Goal: Complete application form: Complete application form

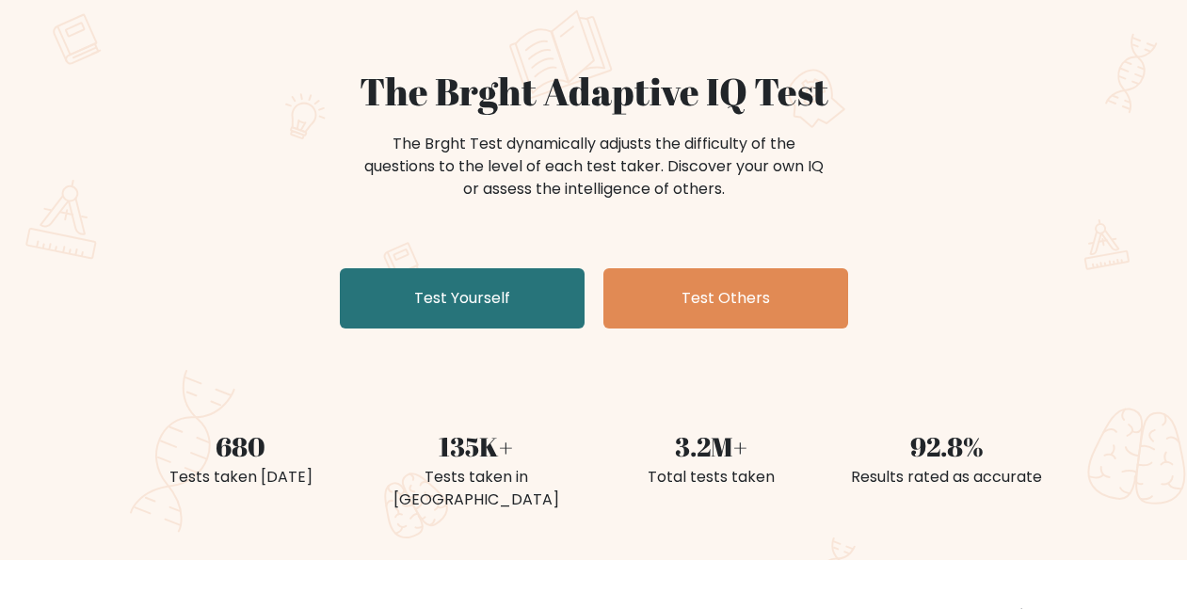
scroll to position [110, 0]
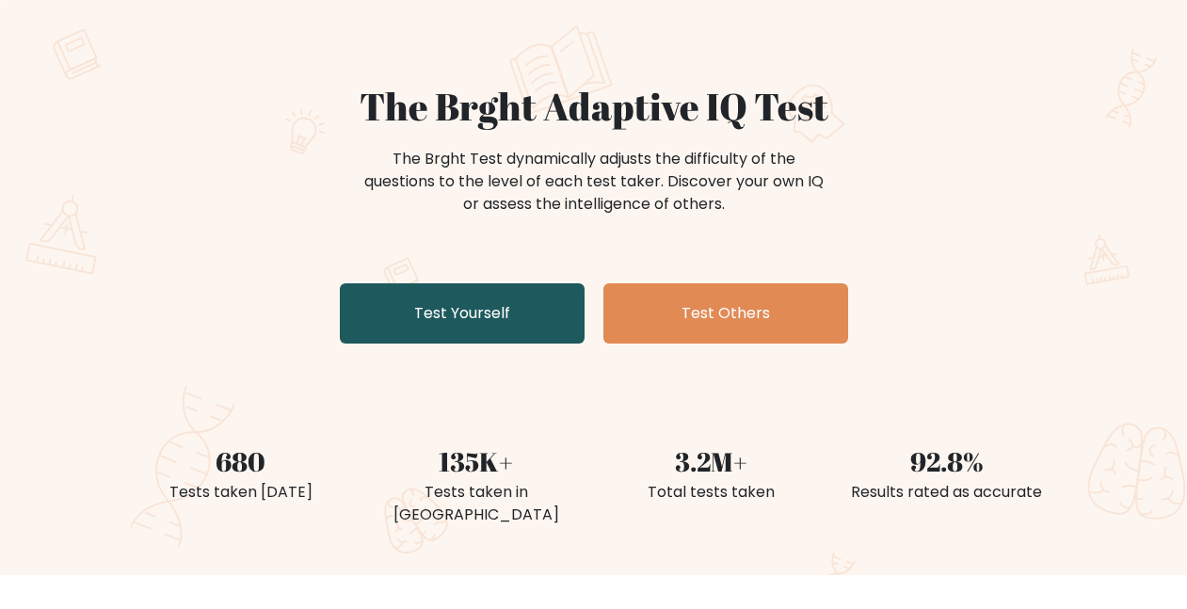
click at [361, 309] on link "Test Yourself" at bounding box center [462, 313] width 245 height 60
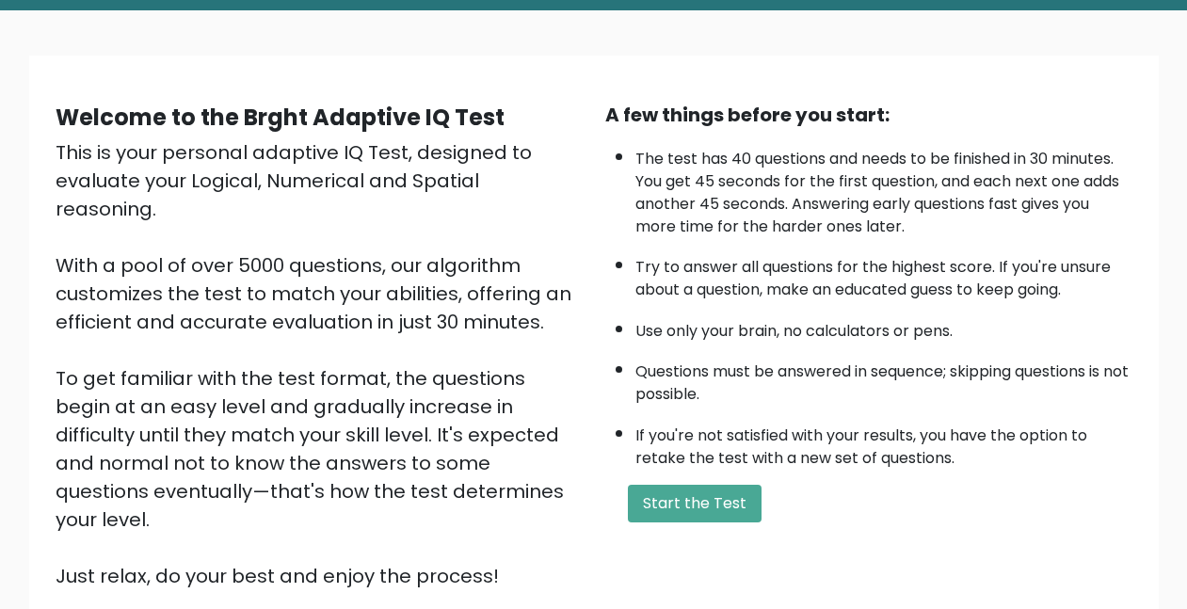
scroll to position [120, 0]
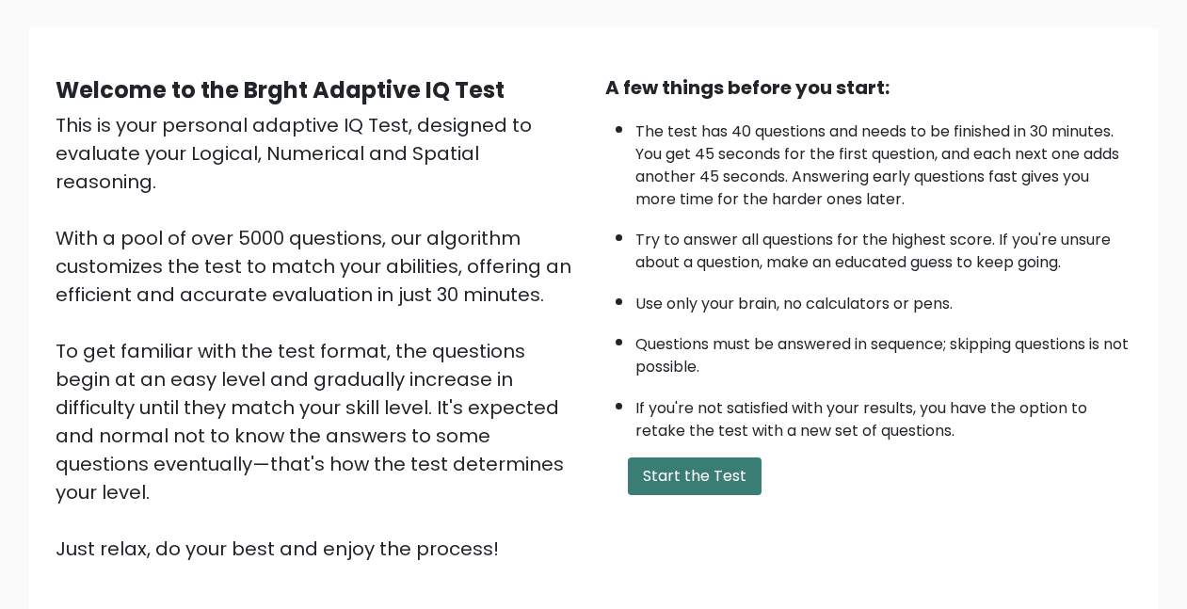
click at [730, 488] on button "Start the Test" at bounding box center [695, 476] width 134 height 38
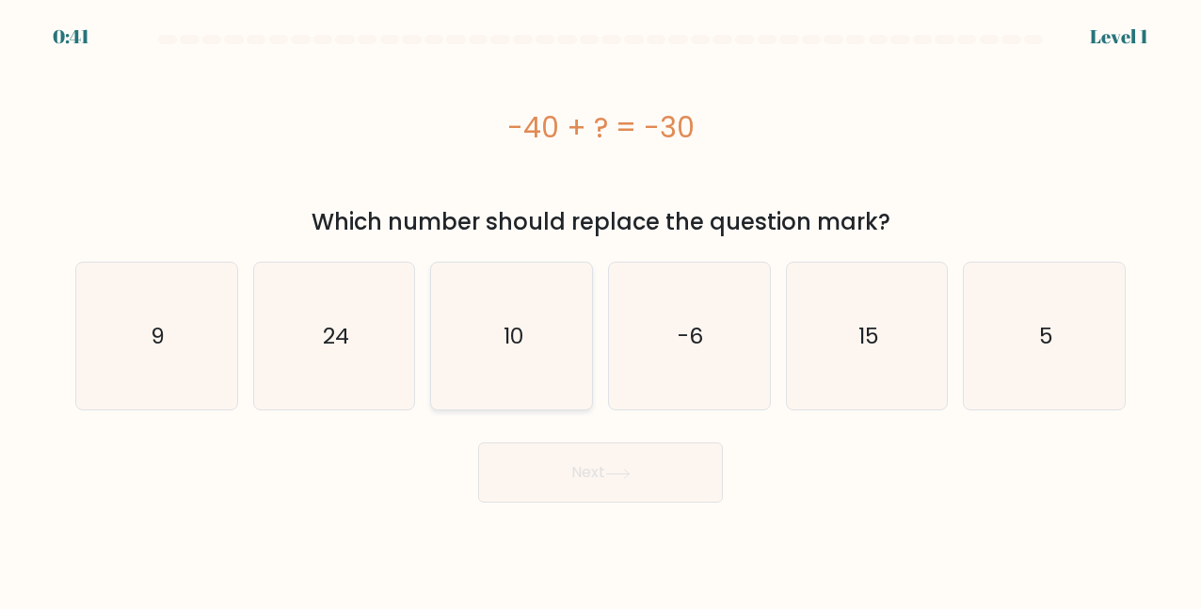
click at [493, 294] on icon "10" at bounding box center [512, 336] width 147 height 147
click at [600, 305] on input "c. 10" at bounding box center [600, 307] width 1 height 5
radio input "true"
click at [548, 479] on button "Next" at bounding box center [600, 472] width 245 height 60
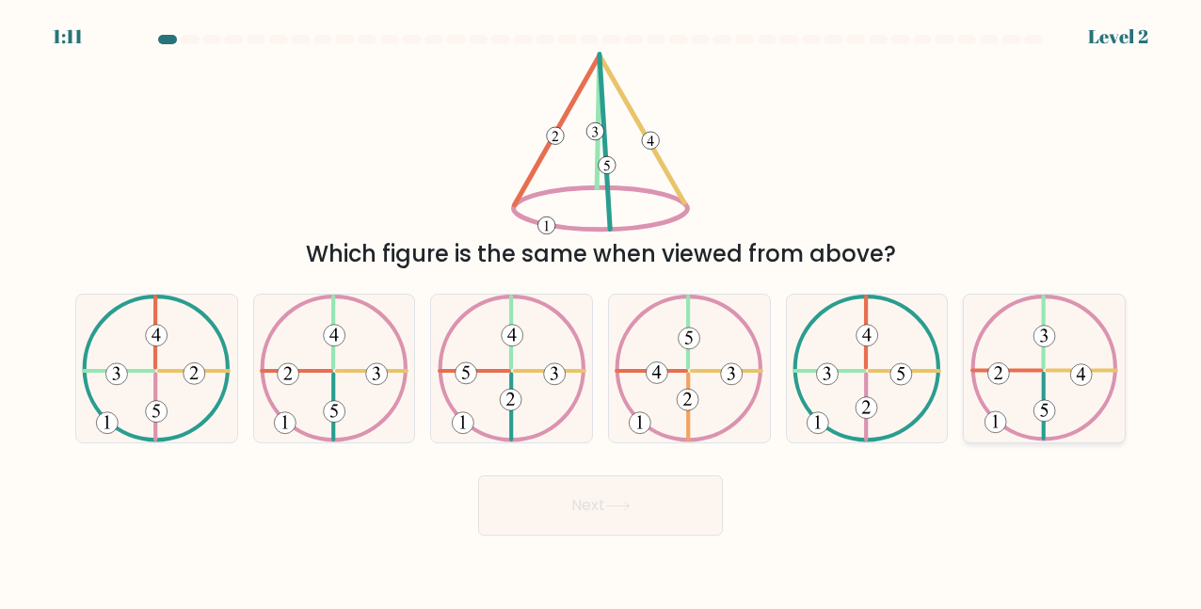
click at [1041, 360] on icon at bounding box center [1044, 368] width 149 height 147
click at [601, 310] on input "f." at bounding box center [600, 307] width 1 height 5
radio input "true"
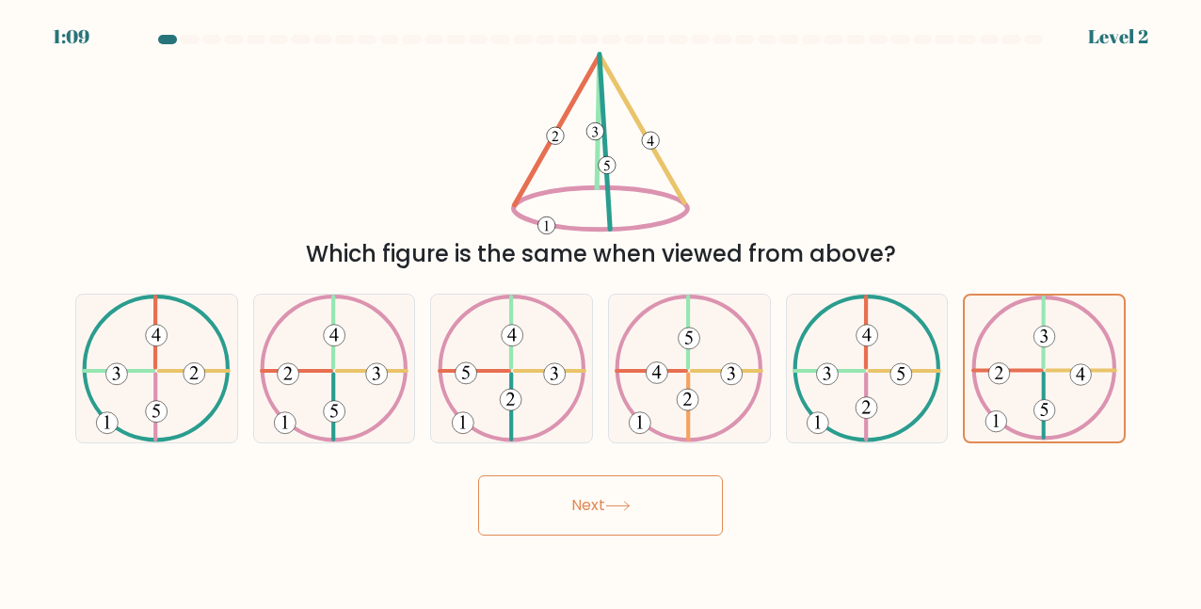
click at [600, 505] on button "Next" at bounding box center [600, 505] width 245 height 60
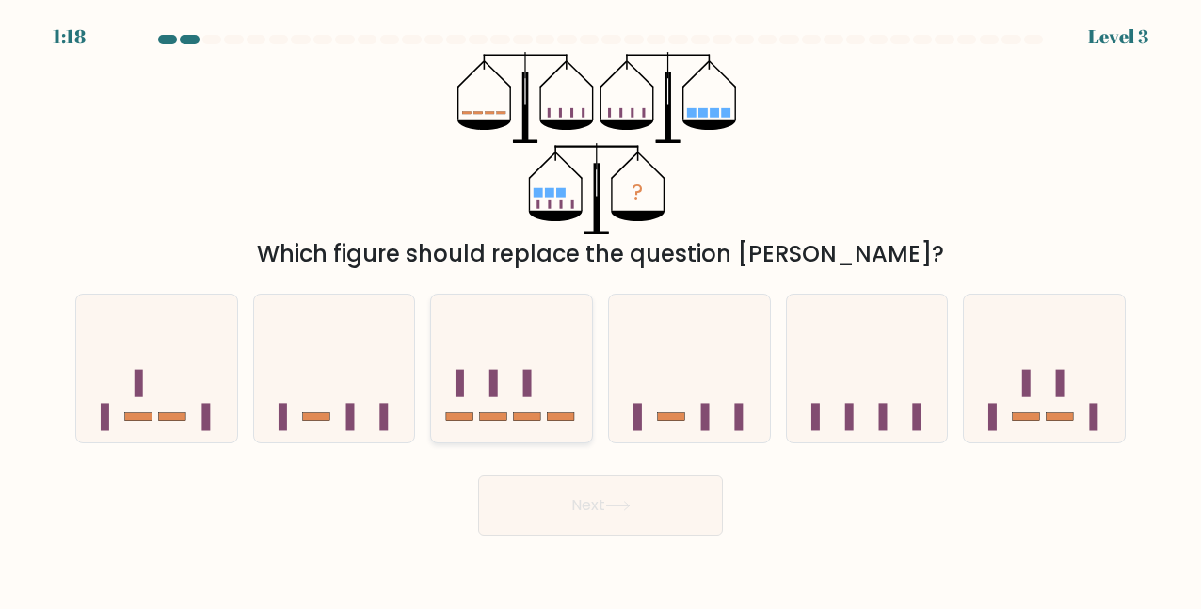
click at [542, 356] on icon at bounding box center [511, 368] width 161 height 133
click at [600, 310] on input "c." at bounding box center [600, 307] width 1 height 5
radio input "true"
click at [601, 495] on button "Next" at bounding box center [600, 505] width 245 height 60
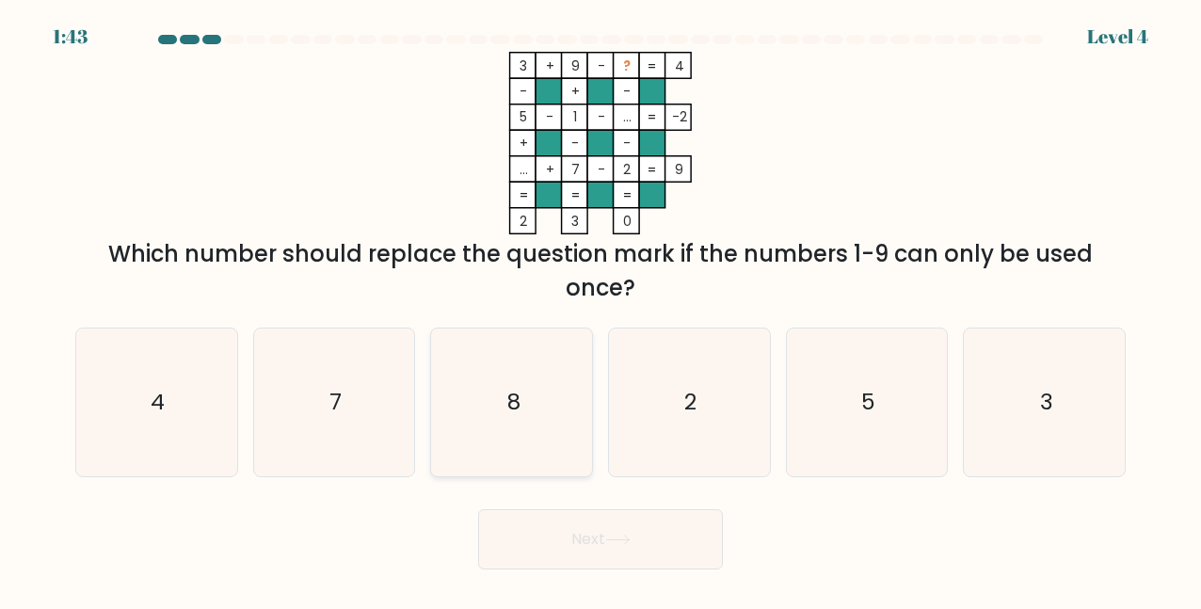
click at [525, 394] on icon "8" at bounding box center [512, 401] width 147 height 147
click at [600, 310] on input "c. 8" at bounding box center [600, 307] width 1 height 5
radio input "true"
click at [568, 548] on button "Next" at bounding box center [600, 539] width 245 height 60
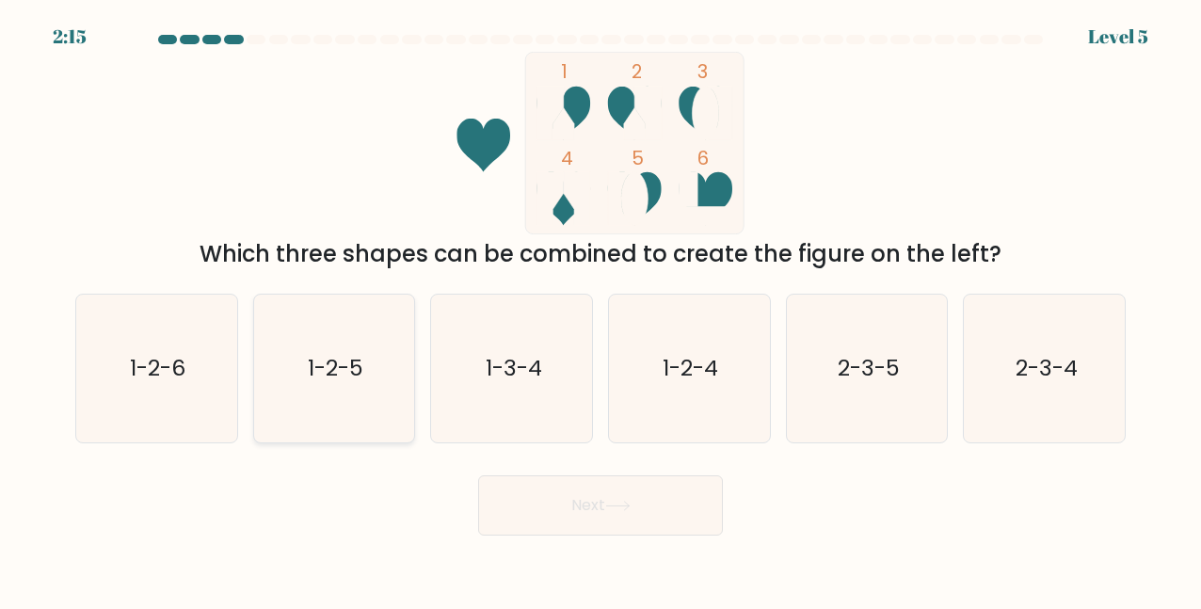
click at [408, 297] on div "1-2-5" at bounding box center [334, 368] width 163 height 149
click at [600, 305] on input "b. 1-2-5" at bounding box center [600, 307] width 1 height 5
radio input "true"
click at [334, 376] on text "1-2-5" at bounding box center [336, 368] width 56 height 30
click at [600, 310] on input "b. 1-2-5" at bounding box center [600, 307] width 1 height 5
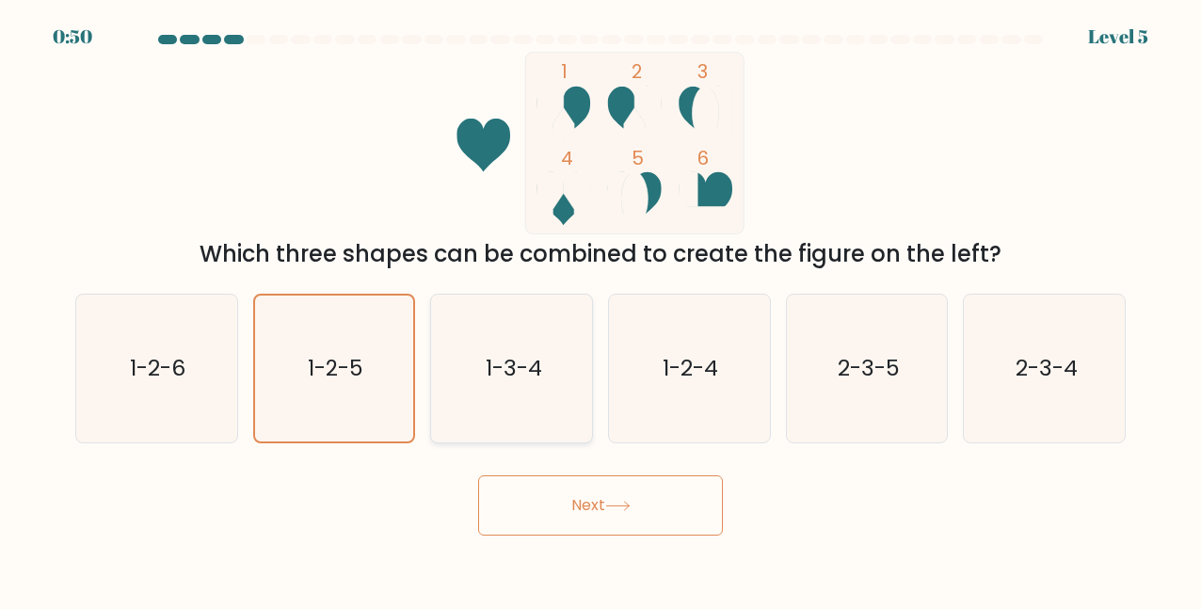
click at [558, 378] on icon "1-3-4" at bounding box center [512, 368] width 147 height 147
click at [600, 310] on input "c. 1-3-4" at bounding box center [600, 307] width 1 height 5
radio input "true"
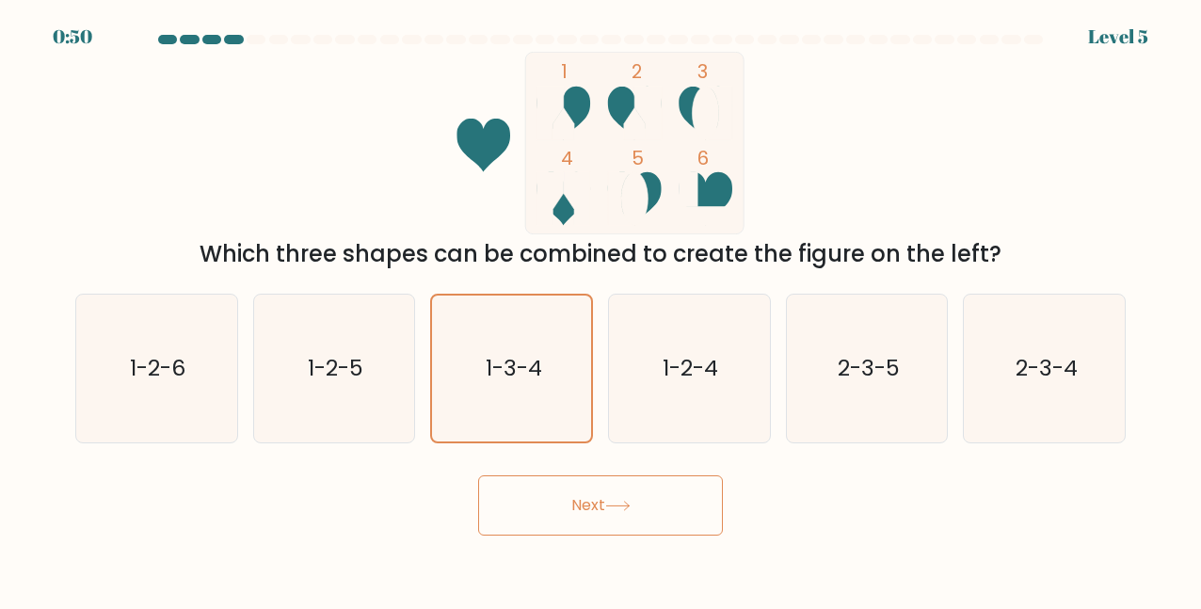
click at [564, 478] on button "Next" at bounding box center [600, 505] width 245 height 60
click at [594, 526] on button "Next" at bounding box center [600, 505] width 245 height 60
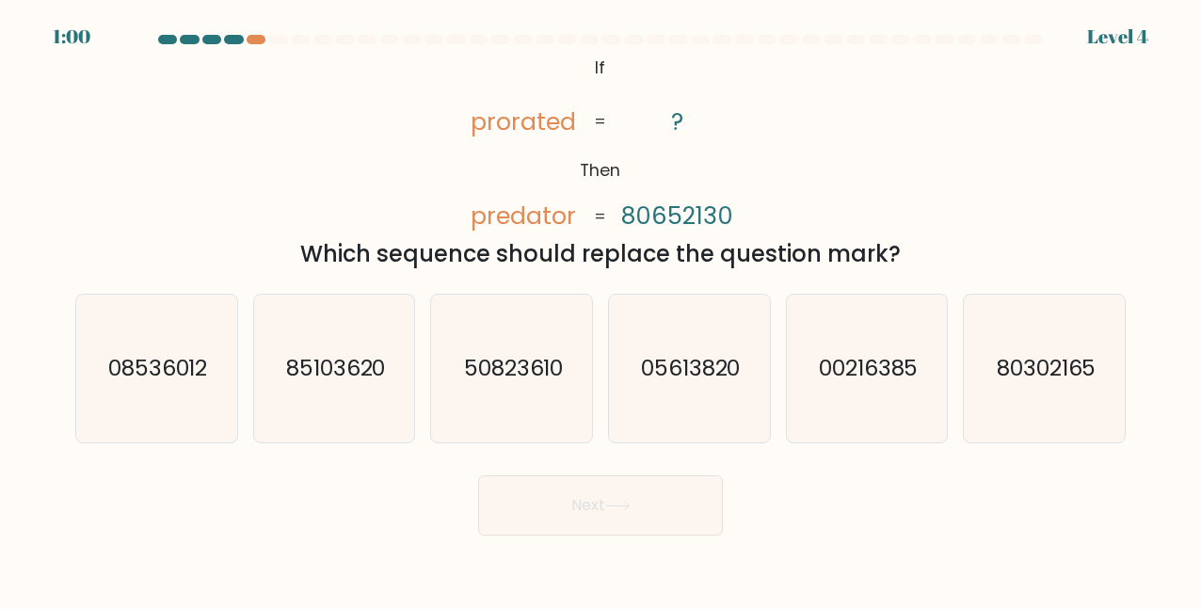
click at [478, 475] on button "Next" at bounding box center [600, 505] width 245 height 60
click at [272, 359] on icon "85103620" at bounding box center [334, 368] width 147 height 147
click at [600, 310] on input "b. 85103620" at bounding box center [600, 307] width 1 height 5
radio input "true"
click at [547, 456] on form "If ?" at bounding box center [600, 285] width 1201 height 501
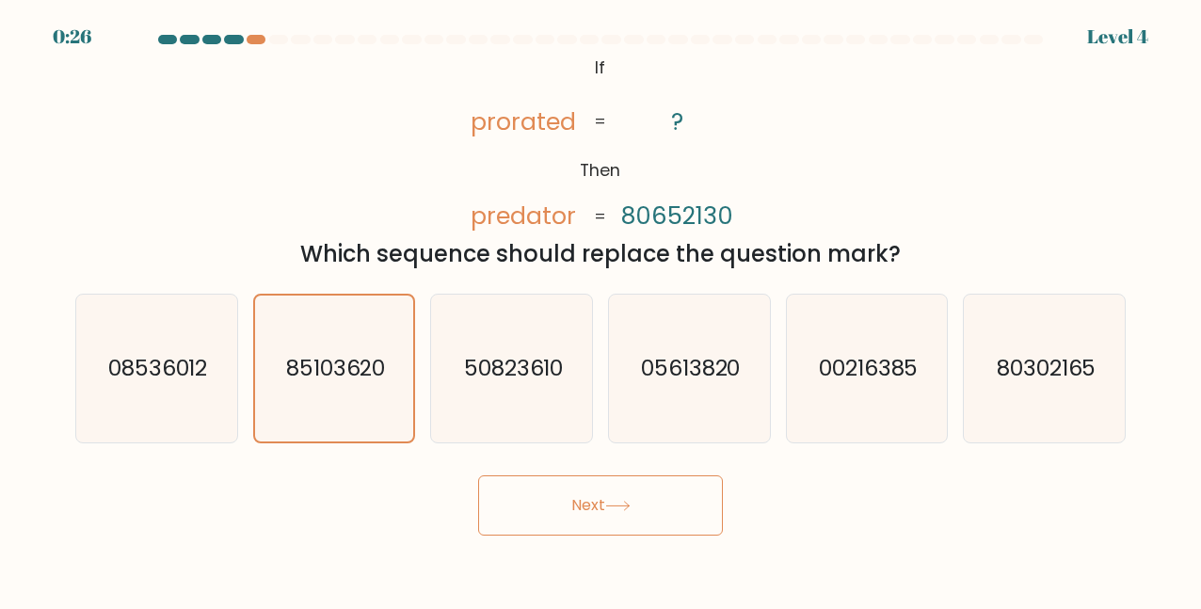
click at [567, 491] on button "Next" at bounding box center [600, 505] width 245 height 60
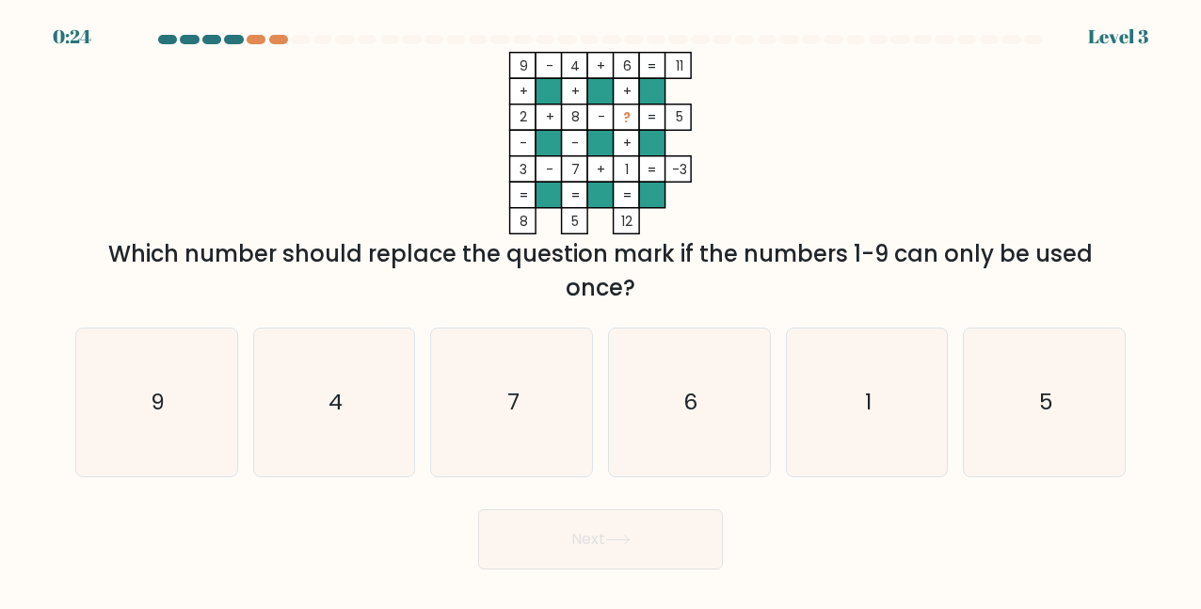
click at [555, 512] on button "Next" at bounding box center [600, 539] width 245 height 60
click at [1047, 415] on text "5" at bounding box center [1046, 402] width 14 height 30
click at [601, 310] on input "f. 5" at bounding box center [600, 307] width 1 height 5
radio input "true"
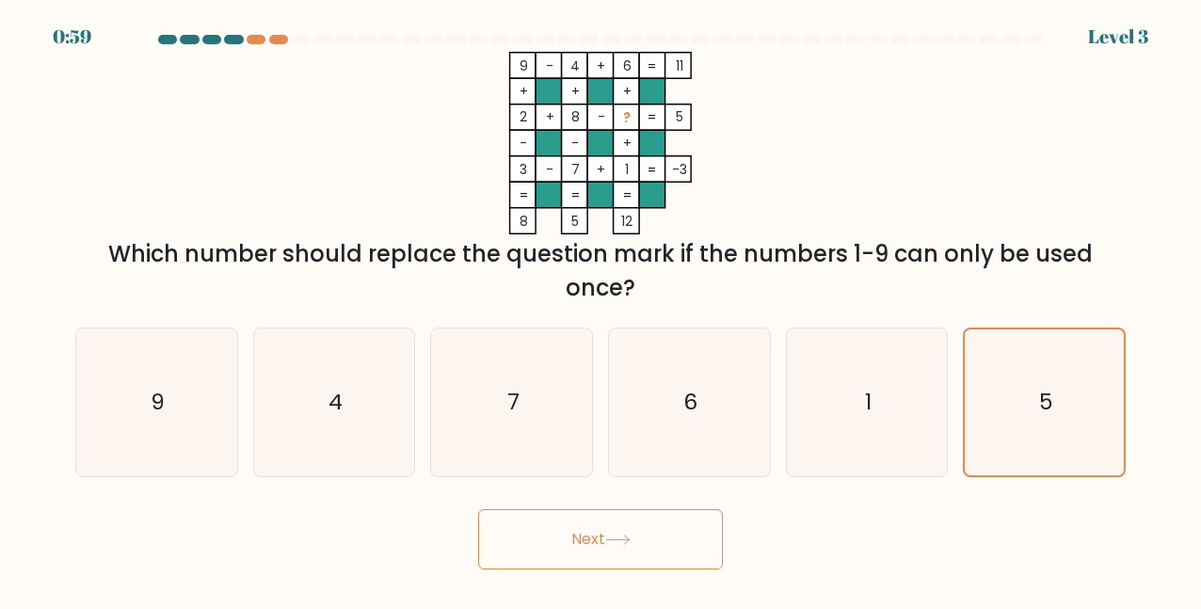
click at [681, 530] on button "Next" at bounding box center [600, 539] width 245 height 60
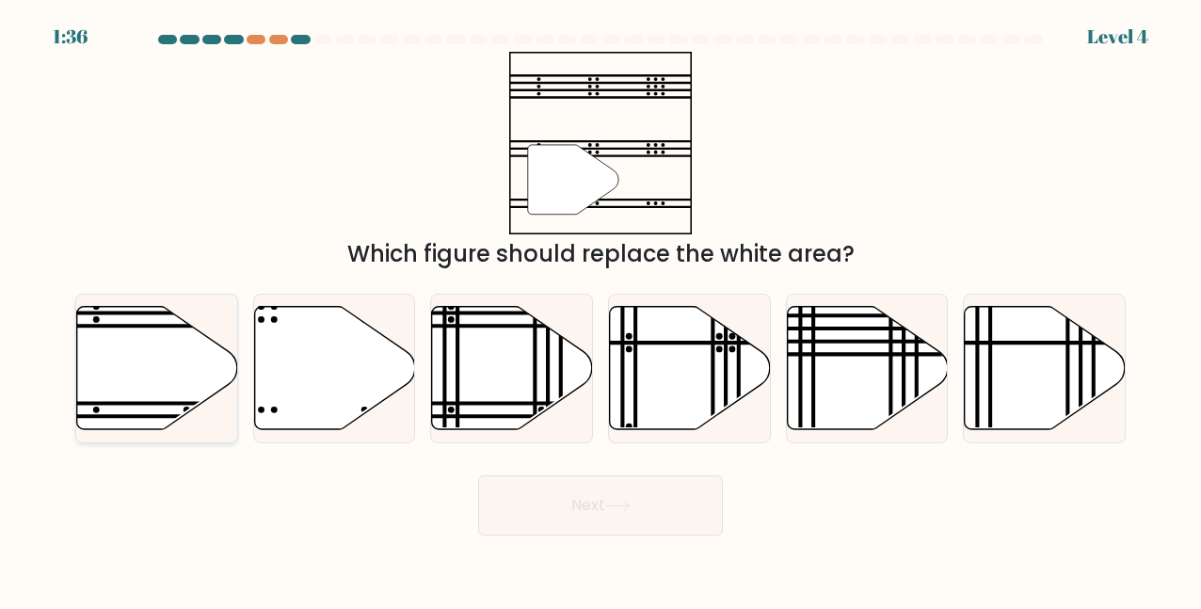
click at [153, 371] on icon at bounding box center [157, 367] width 161 height 123
click at [600, 310] on input "a." at bounding box center [600, 307] width 1 height 5
radio input "true"
click at [617, 501] on icon at bounding box center [617, 506] width 25 height 10
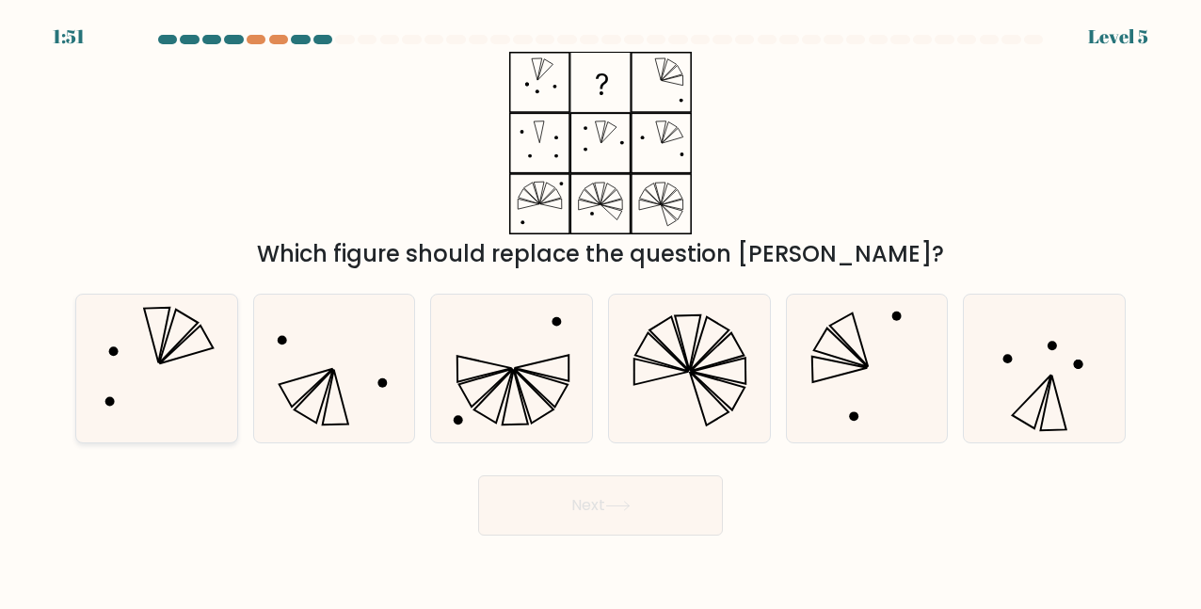
click at [121, 370] on icon at bounding box center [156, 368] width 147 height 147
click at [600, 310] on input "a." at bounding box center [600, 307] width 1 height 5
radio input "true"
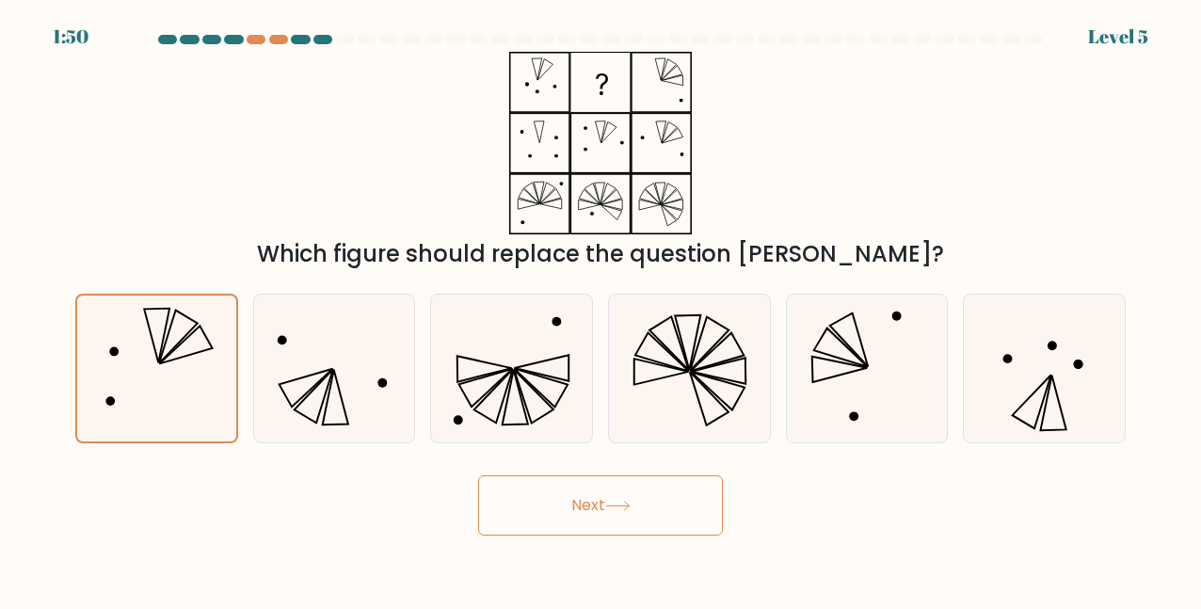
click at [584, 519] on button "Next" at bounding box center [600, 505] width 245 height 60
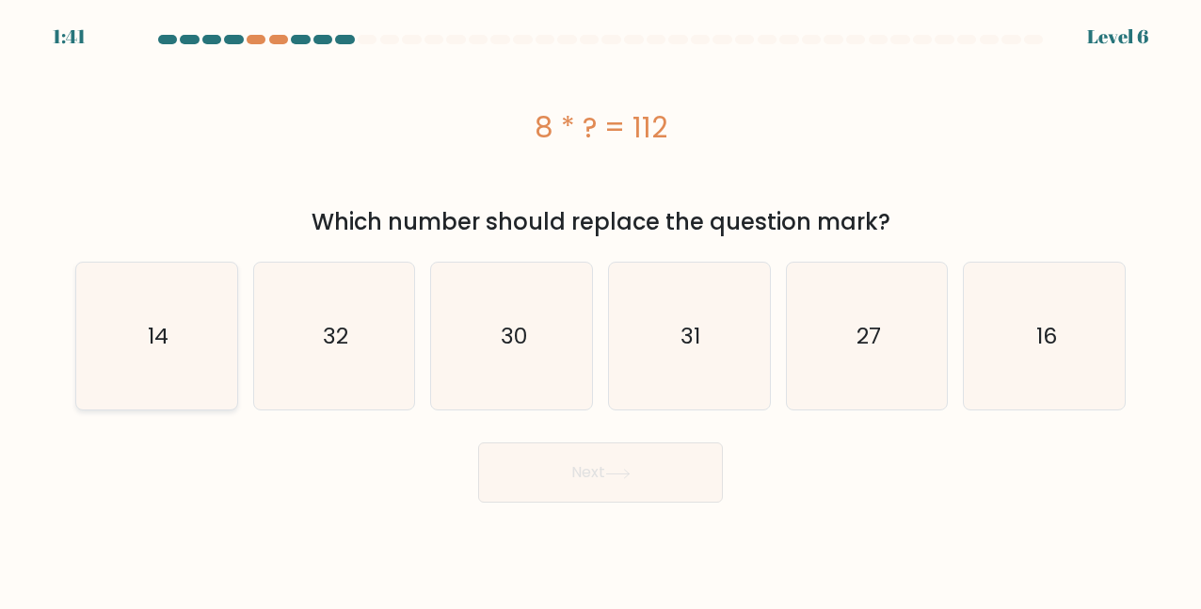
click at [141, 348] on icon "14" at bounding box center [156, 336] width 147 height 147
click at [600, 310] on input "a. 14" at bounding box center [600, 307] width 1 height 5
radio input "true"
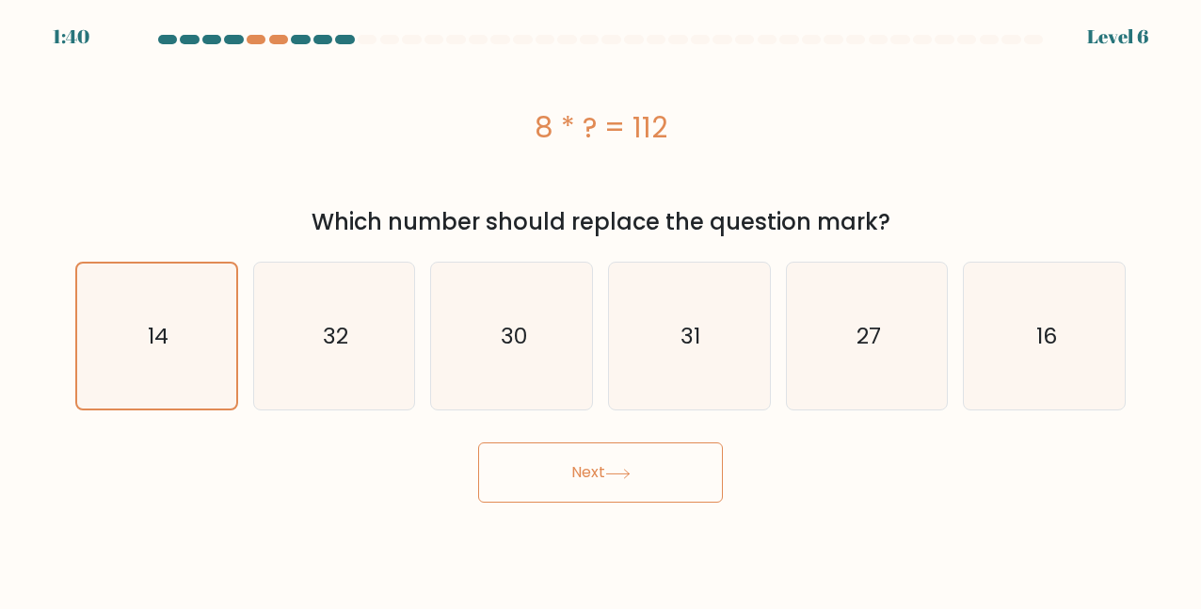
click at [567, 502] on button "Next" at bounding box center [600, 472] width 245 height 60
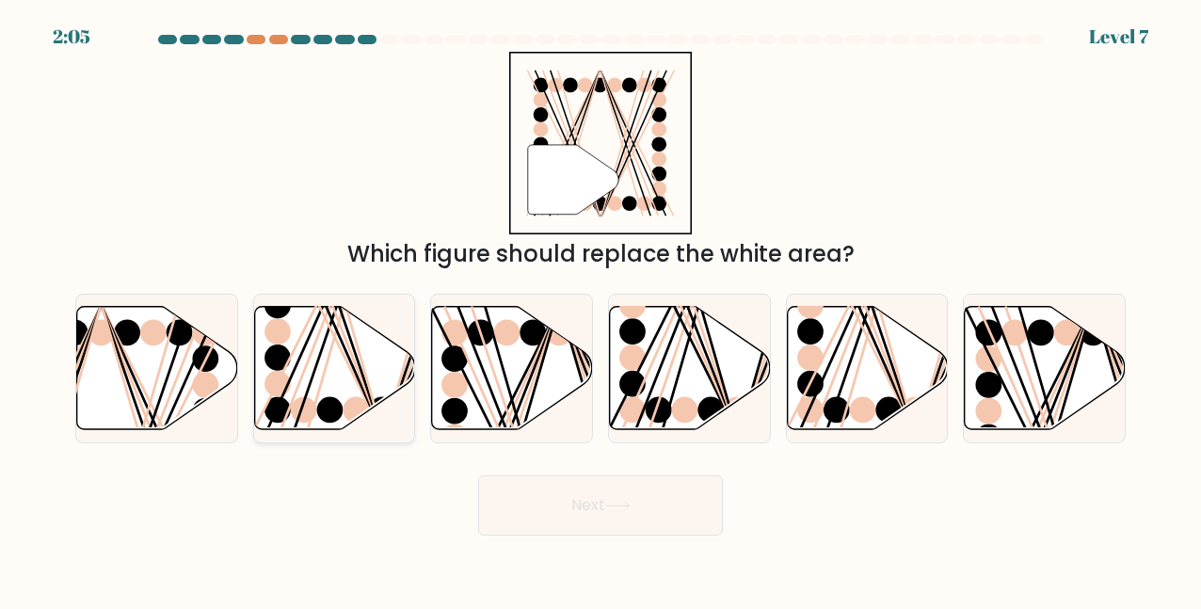
click at [353, 400] on ellipse at bounding box center [356, 410] width 26 height 26
click at [600, 310] on input "b." at bounding box center [600, 307] width 1 height 5
radio input "true"
click at [576, 516] on button "Next" at bounding box center [600, 505] width 245 height 60
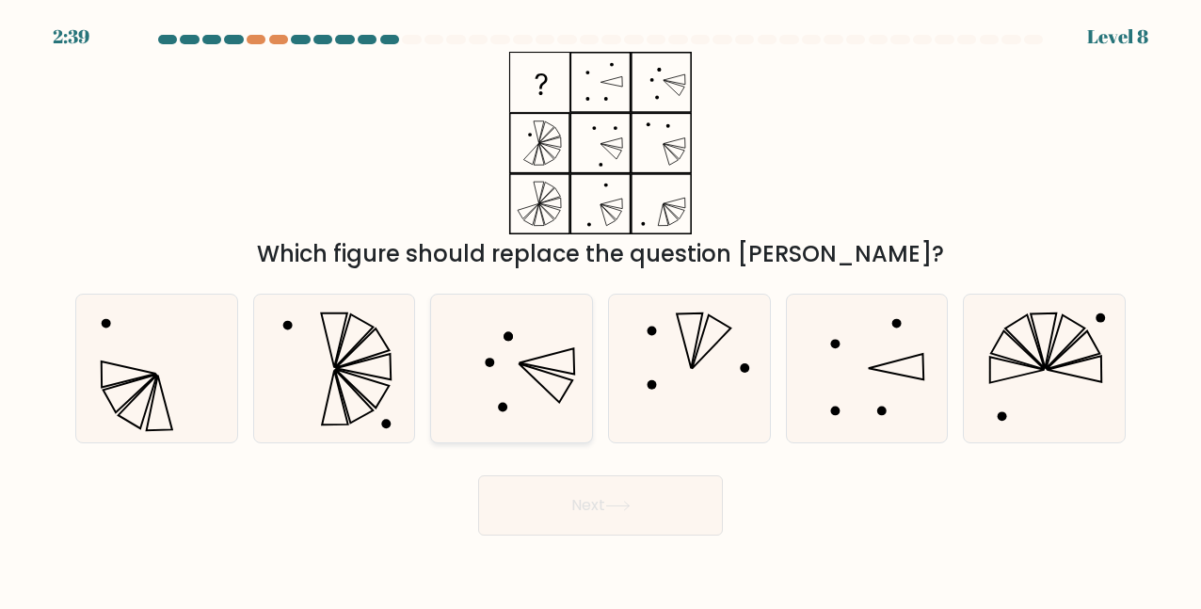
click at [521, 383] on icon at bounding box center [512, 368] width 147 height 147
click at [600, 310] on input "c." at bounding box center [600, 307] width 1 height 5
radio input "true"
click at [570, 517] on button "Next" at bounding box center [600, 505] width 245 height 60
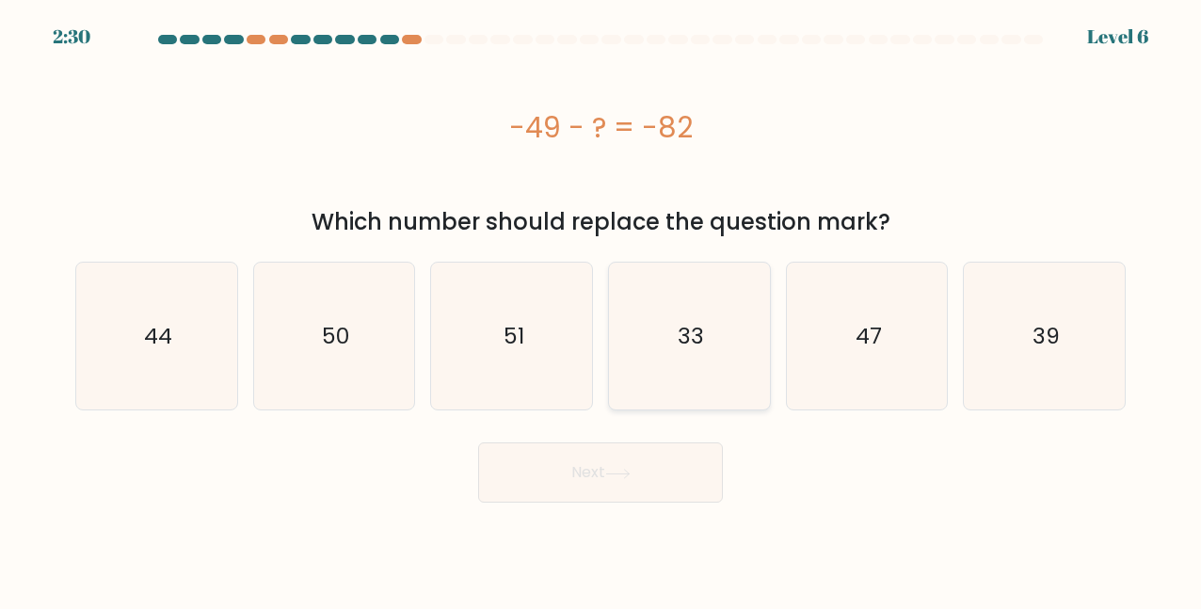
click at [710, 304] on icon "33" at bounding box center [688, 336] width 147 height 147
click at [601, 305] on input "d. 33" at bounding box center [600, 307] width 1 height 5
radio input "true"
click at [568, 499] on button "Next" at bounding box center [600, 472] width 245 height 60
click at [578, 474] on button "Next" at bounding box center [600, 472] width 245 height 60
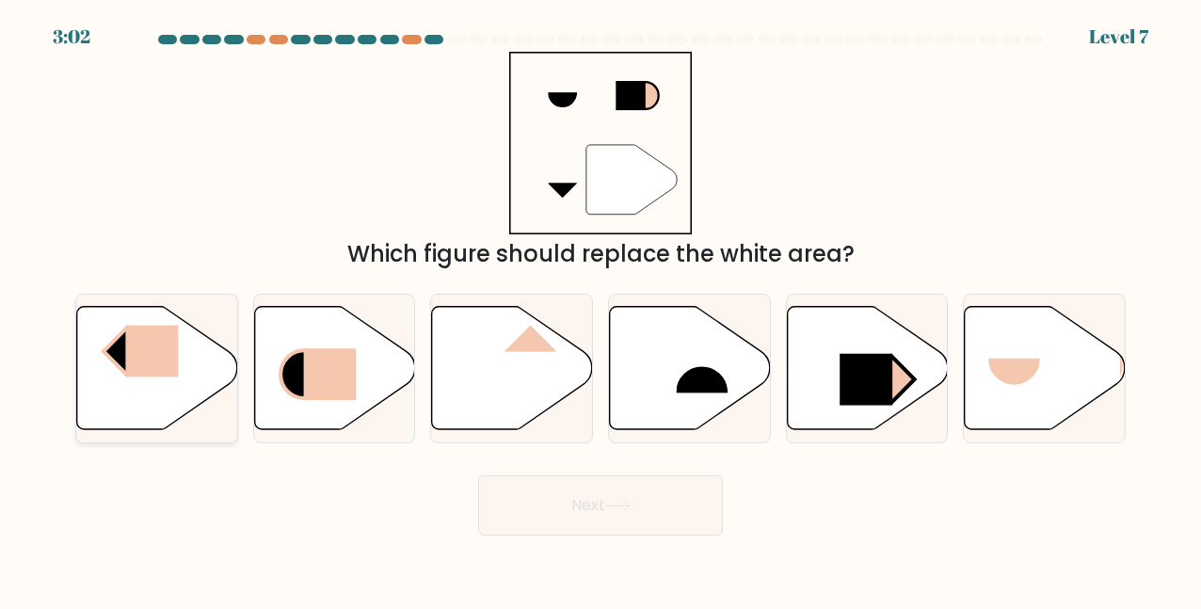
click at [146, 348] on rect at bounding box center [152, 351] width 53 height 52
click at [600, 310] on input "a." at bounding box center [600, 307] width 1 height 5
radio input "true"
click at [909, 376] on rect at bounding box center [891, 379] width 45 height 46
click at [601, 310] on input "e." at bounding box center [600, 307] width 1 height 5
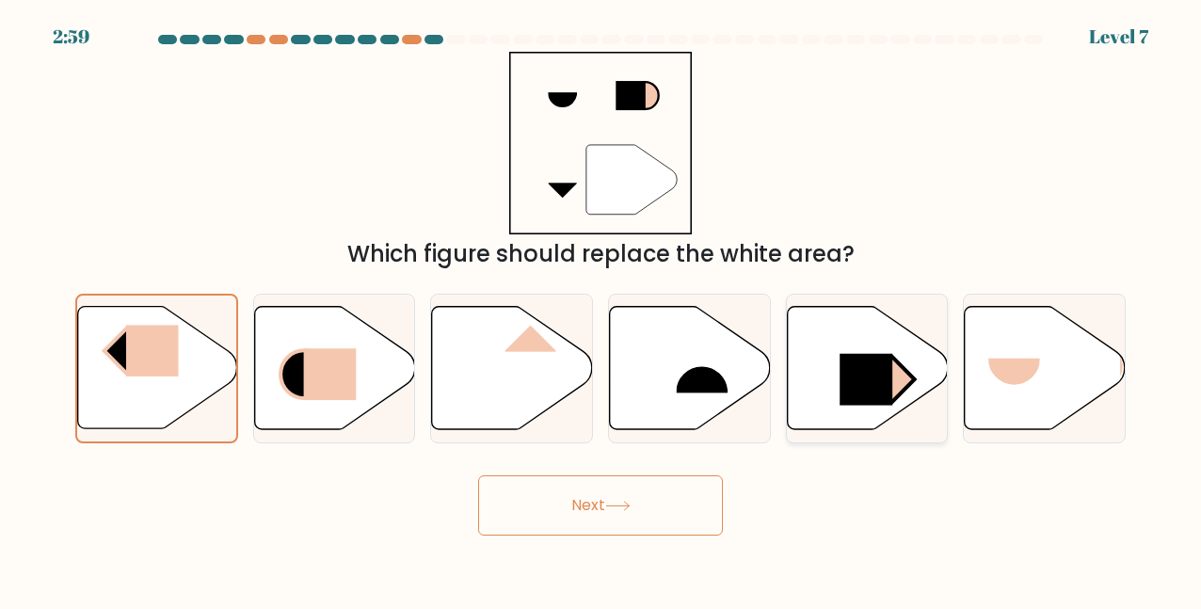
radio input "true"
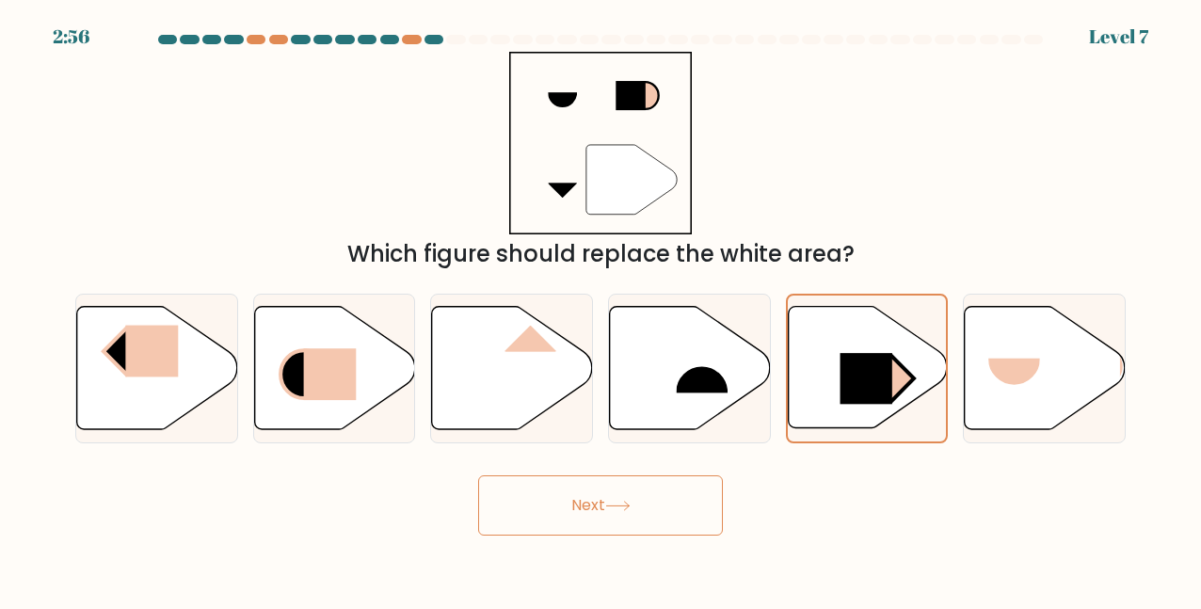
click at [591, 483] on button "Next" at bounding box center [600, 505] width 245 height 60
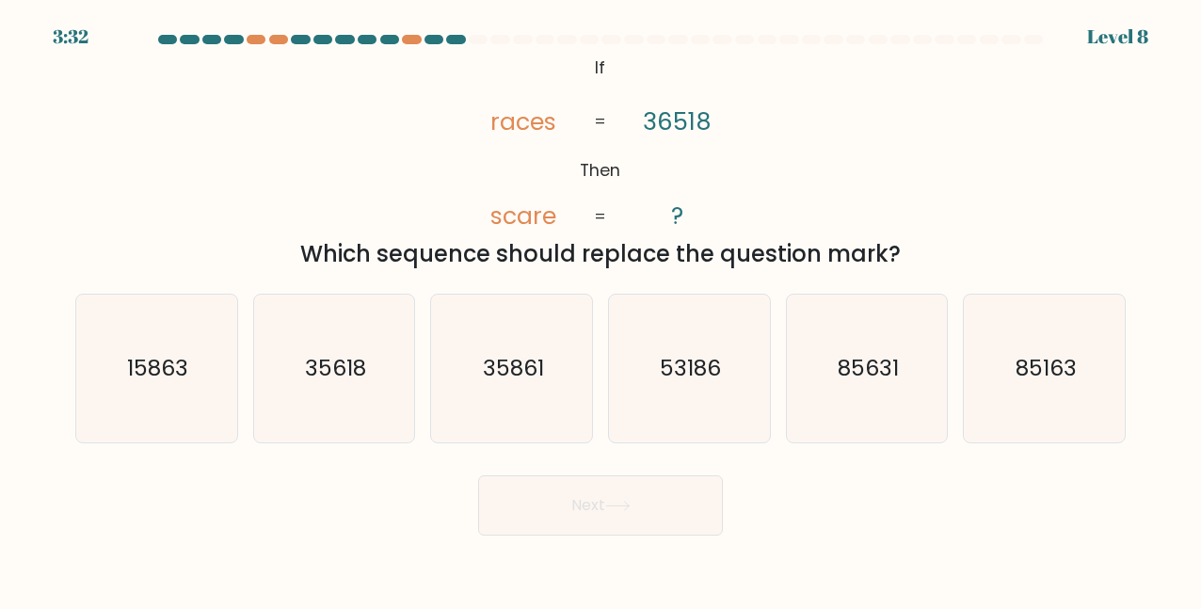
click at [108, 132] on div "@import url('https://fonts.googleapis.com/css?family=Abril+Fatface:400,100,100i…" at bounding box center [600, 161] width 1073 height 219
click at [864, 355] on text "85631" at bounding box center [868, 368] width 61 height 30
click at [601, 310] on input "e. 85631" at bounding box center [600, 307] width 1 height 5
radio input "true"
click at [631, 497] on button "Next" at bounding box center [600, 505] width 245 height 60
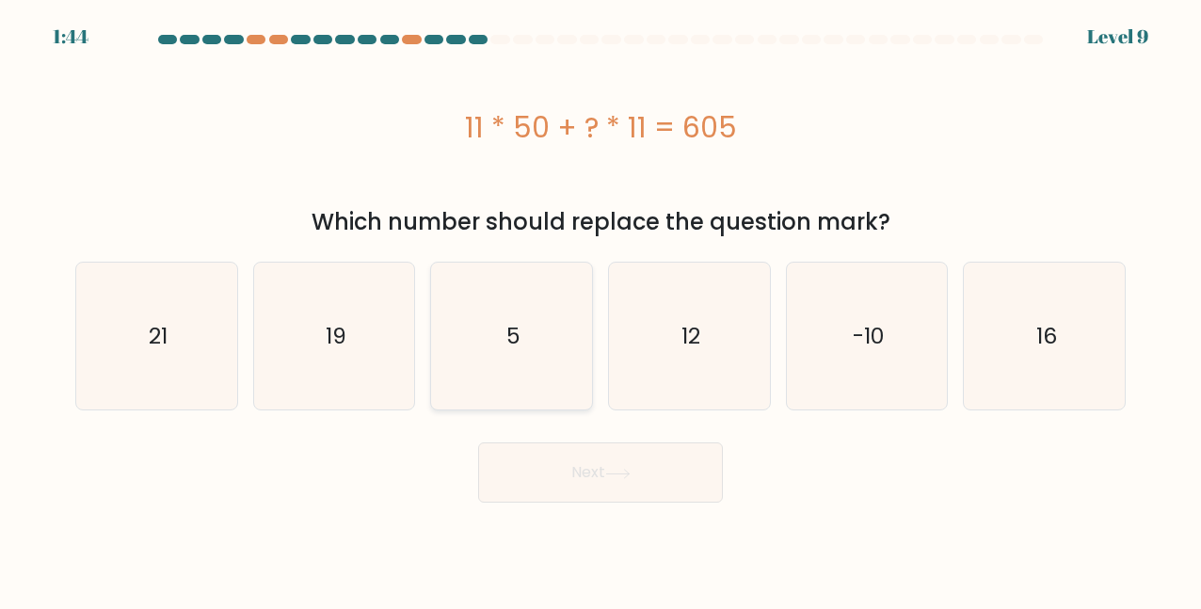
click at [487, 338] on icon "5" at bounding box center [512, 336] width 147 height 147
click at [600, 310] on input "c. 5" at bounding box center [600, 307] width 1 height 5
radio input "true"
click at [499, 469] on button "Next" at bounding box center [600, 472] width 245 height 60
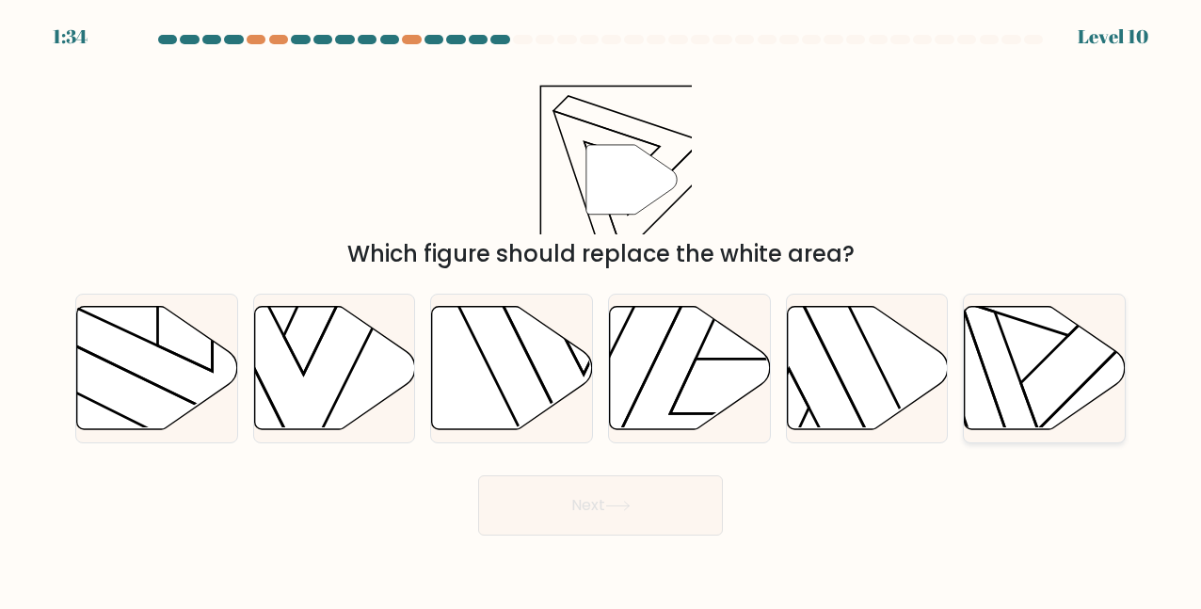
click at [1059, 335] on icon at bounding box center [1045, 367] width 161 height 123
click at [601, 310] on input "f." at bounding box center [600, 307] width 1 height 5
radio input "true"
click at [591, 496] on button "Next" at bounding box center [600, 505] width 245 height 60
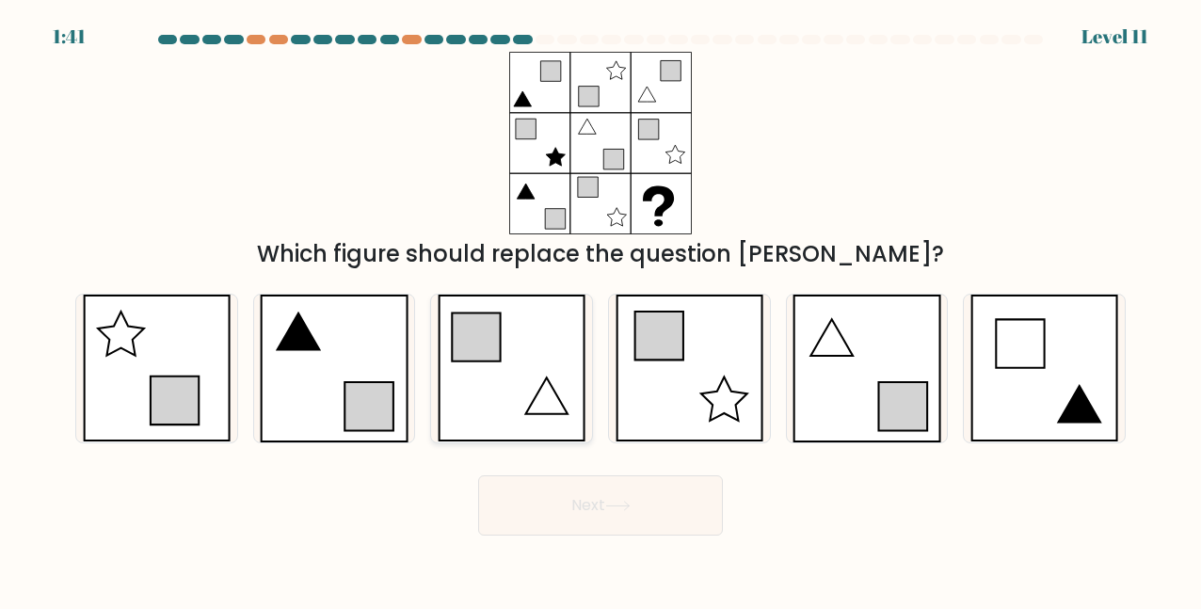
click at [554, 390] on icon at bounding box center [546, 396] width 41 height 37
click at [600, 310] on input "c." at bounding box center [600, 307] width 1 height 5
radio input "true"
click at [160, 322] on icon at bounding box center [157, 368] width 148 height 147
click at [600, 310] on input "a." at bounding box center [600, 307] width 1 height 5
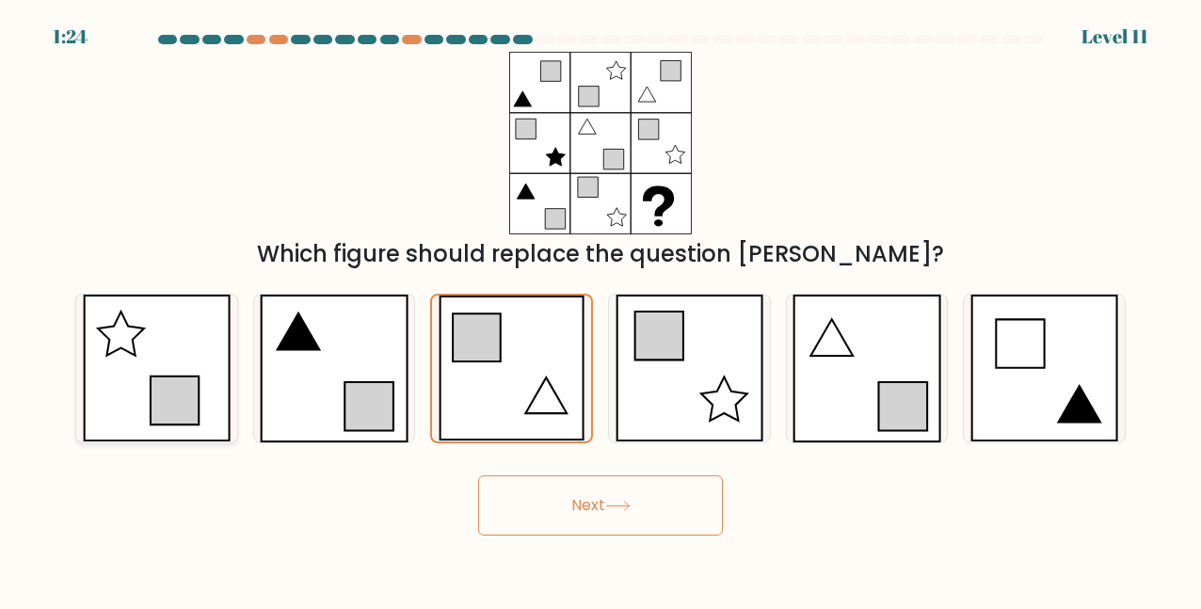
radio input "true"
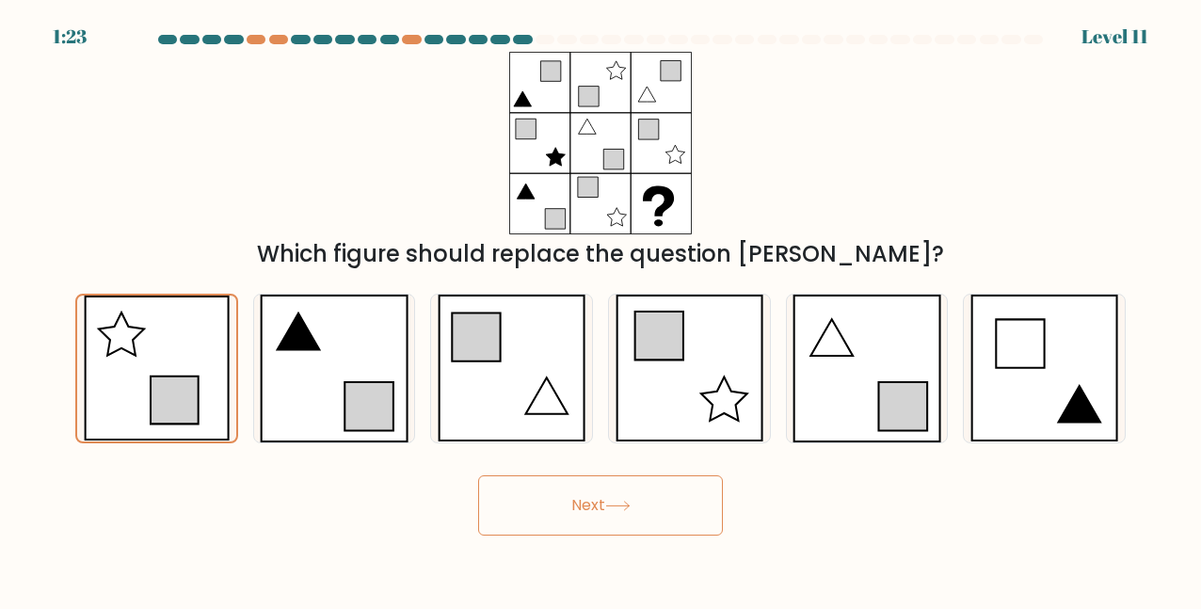
click at [572, 516] on button "Next" at bounding box center [600, 505] width 245 height 60
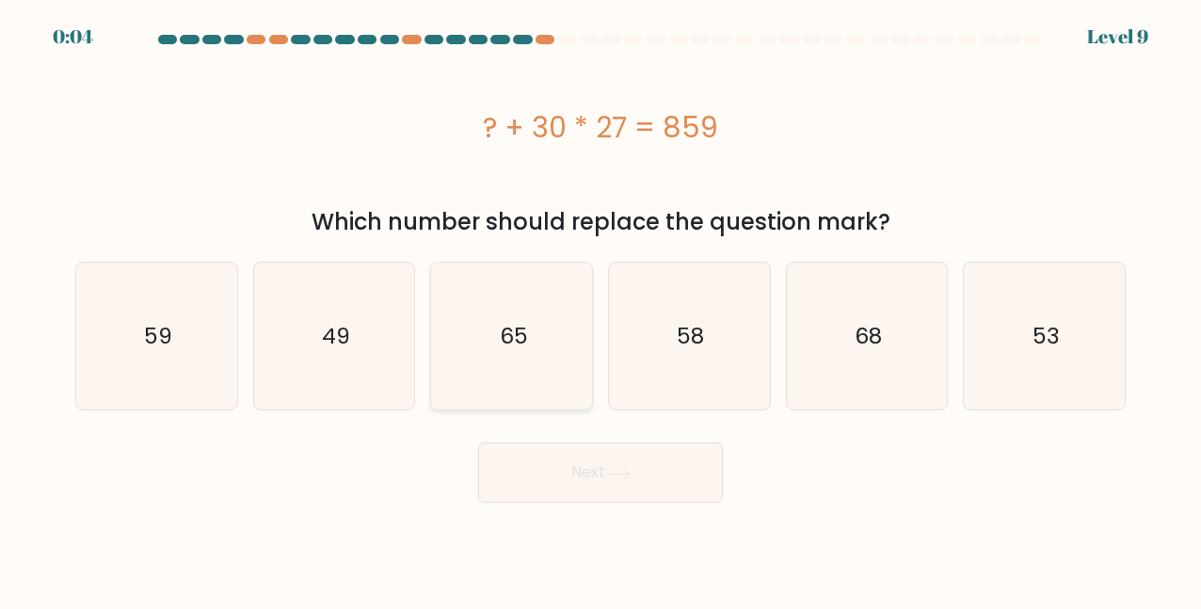
click at [528, 353] on icon "65" at bounding box center [512, 336] width 147 height 147
click at [600, 310] on input "c. 65" at bounding box center [600, 307] width 1 height 5
radio input "true"
click at [648, 458] on button "Next" at bounding box center [600, 472] width 245 height 60
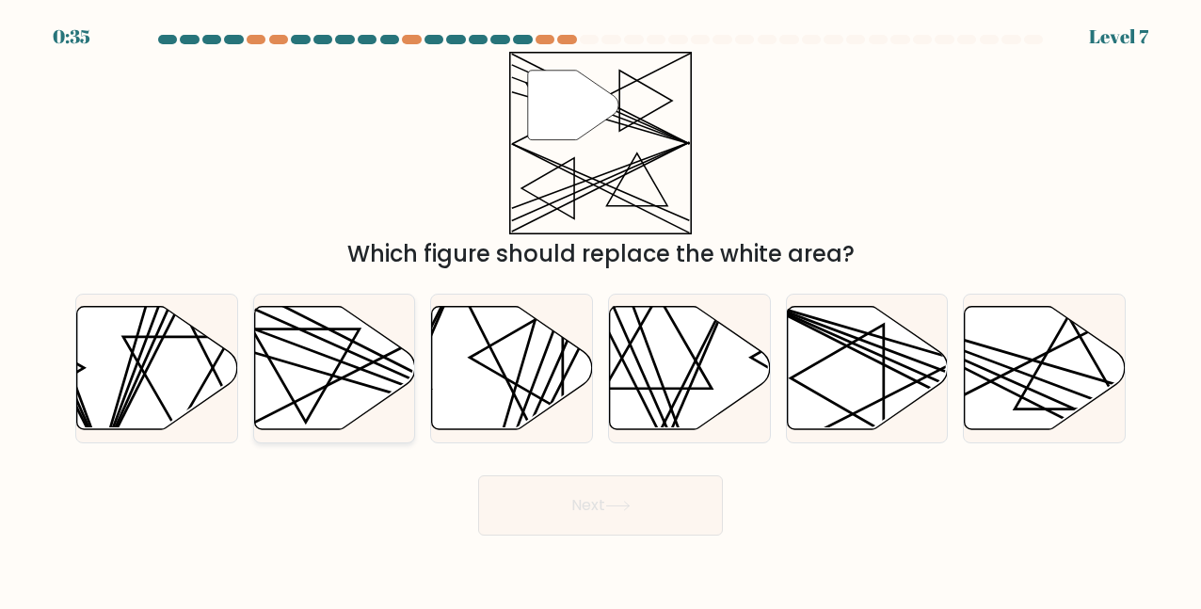
click at [305, 334] on icon at bounding box center [334, 367] width 161 height 123
click at [600, 310] on input "b." at bounding box center [600, 307] width 1 height 5
radio input "true"
click at [632, 499] on button "Next" at bounding box center [600, 505] width 245 height 60
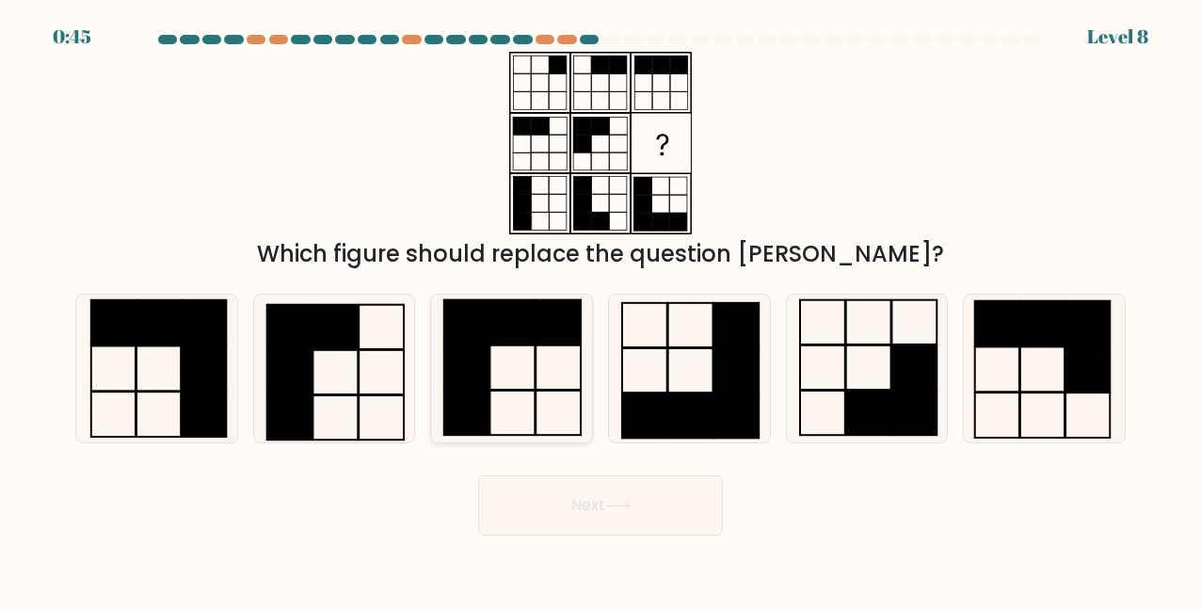
click at [504, 406] on icon at bounding box center [512, 368] width 147 height 147
click at [600, 310] on input "c." at bounding box center [600, 307] width 1 height 5
radio input "true"
click at [518, 429] on icon at bounding box center [512, 368] width 145 height 145
click at [600, 310] on input "c." at bounding box center [600, 307] width 1 height 5
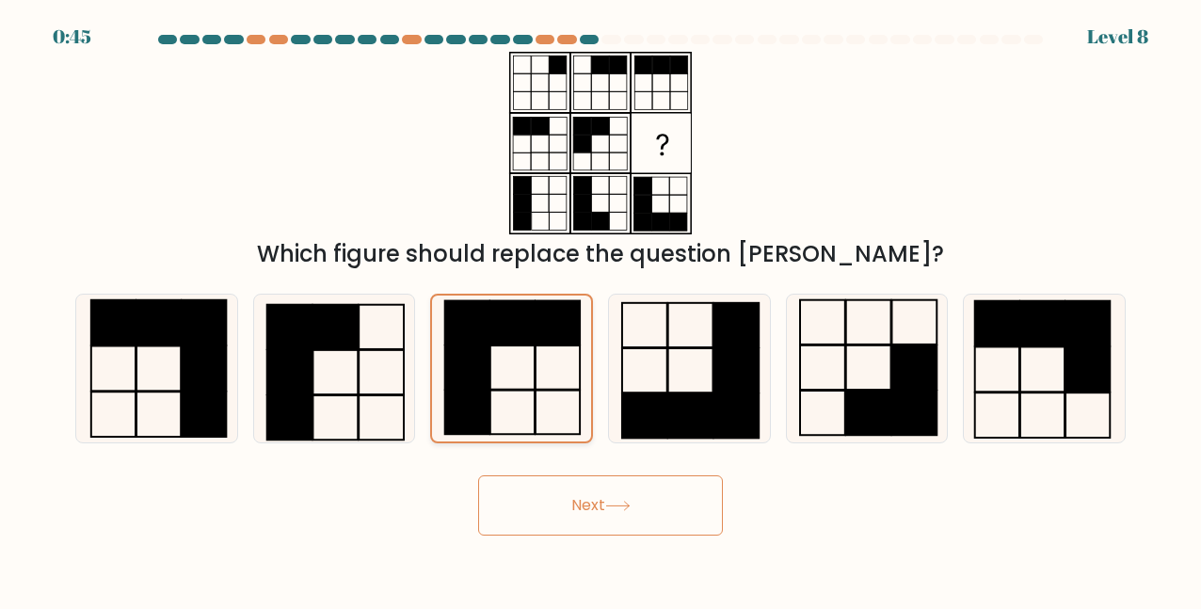
click at [524, 437] on icon at bounding box center [512, 368] width 145 height 145
click at [600, 310] on input "c." at bounding box center [600, 307] width 1 height 5
click at [1075, 424] on icon at bounding box center [1044, 368] width 147 height 147
click at [601, 310] on input "f." at bounding box center [600, 307] width 1 height 5
radio input "true"
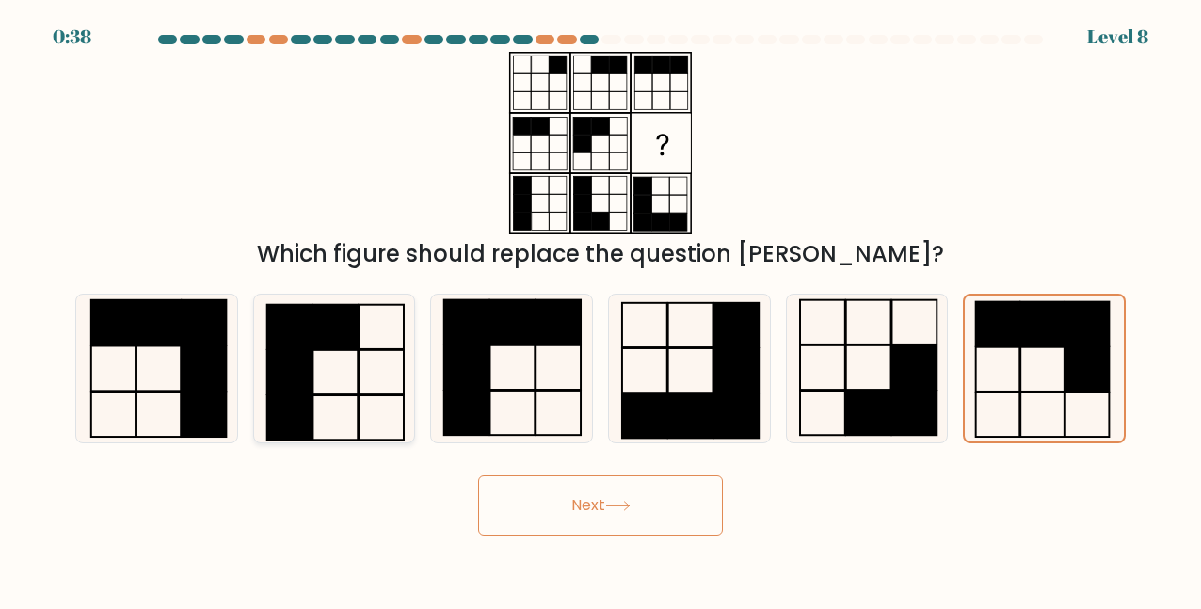
click at [322, 372] on icon at bounding box center [334, 368] width 147 height 147
click at [600, 310] on input "b." at bounding box center [600, 307] width 1 height 5
radio input "true"
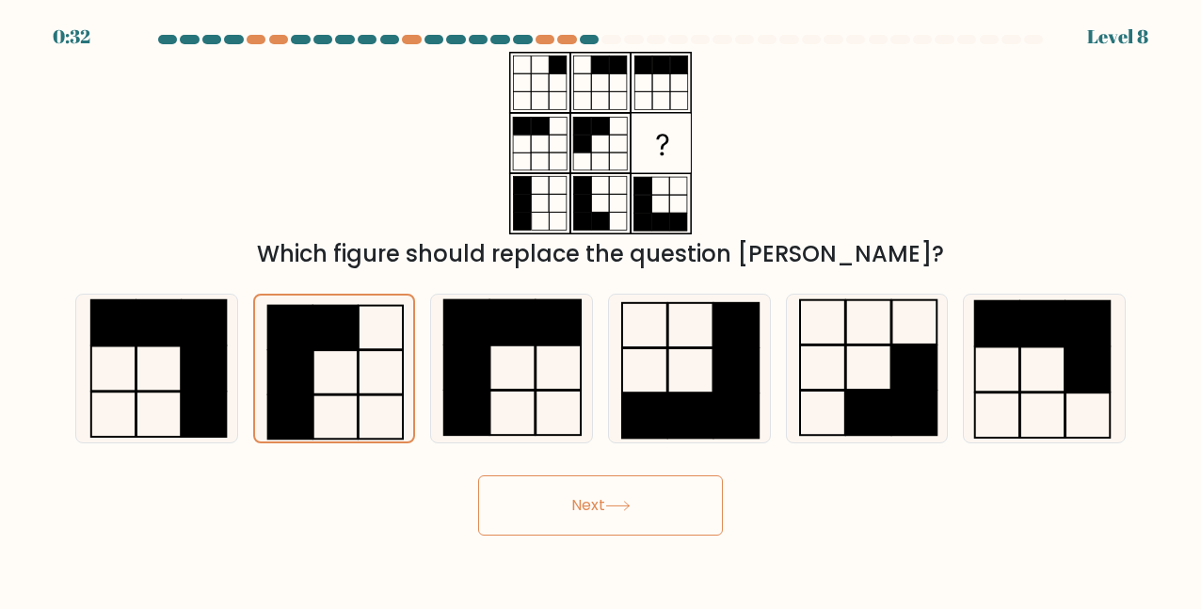
click at [567, 519] on button "Next" at bounding box center [600, 505] width 245 height 60
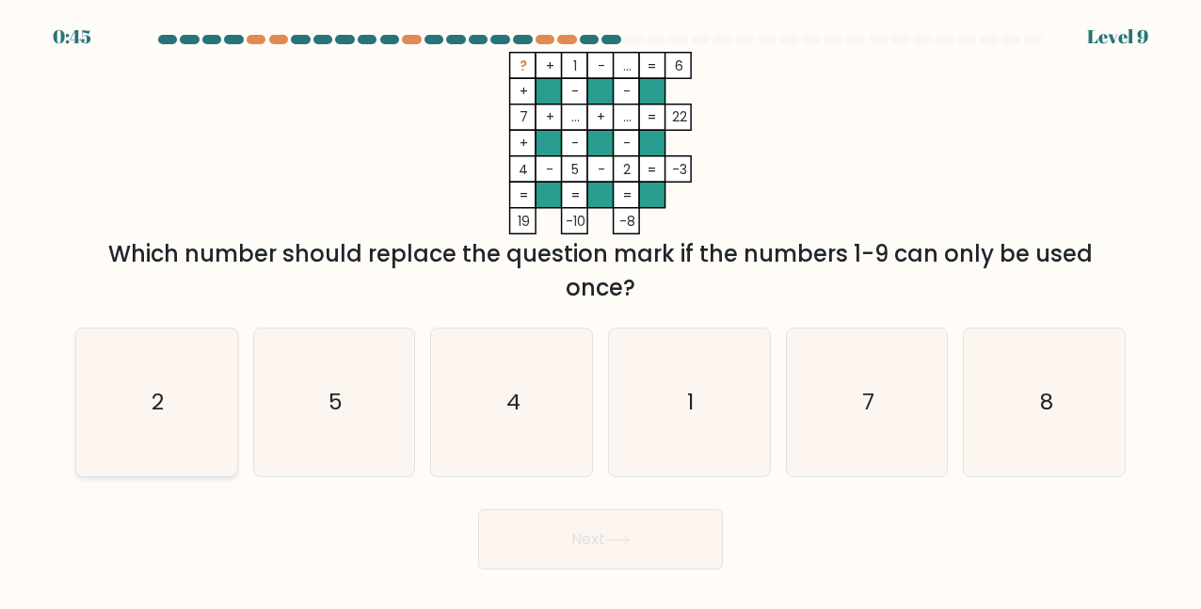
click at [161, 418] on icon "2" at bounding box center [156, 401] width 147 height 147
click at [600, 310] on input "a. 2" at bounding box center [600, 307] width 1 height 5
radio input "true"
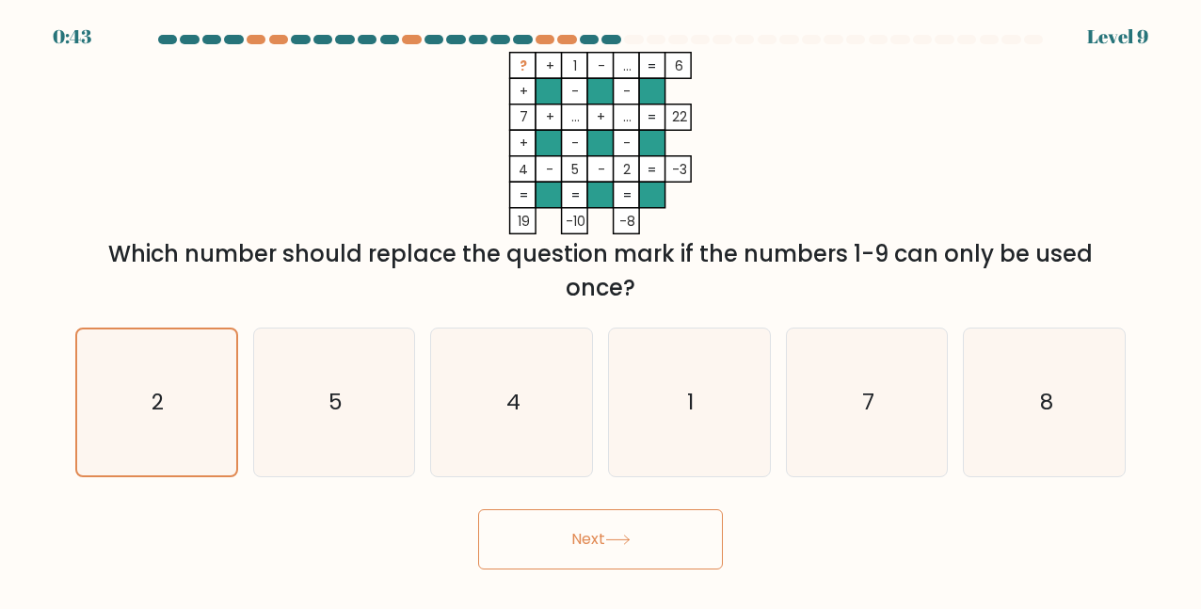
click at [544, 543] on button "Next" at bounding box center [600, 539] width 245 height 60
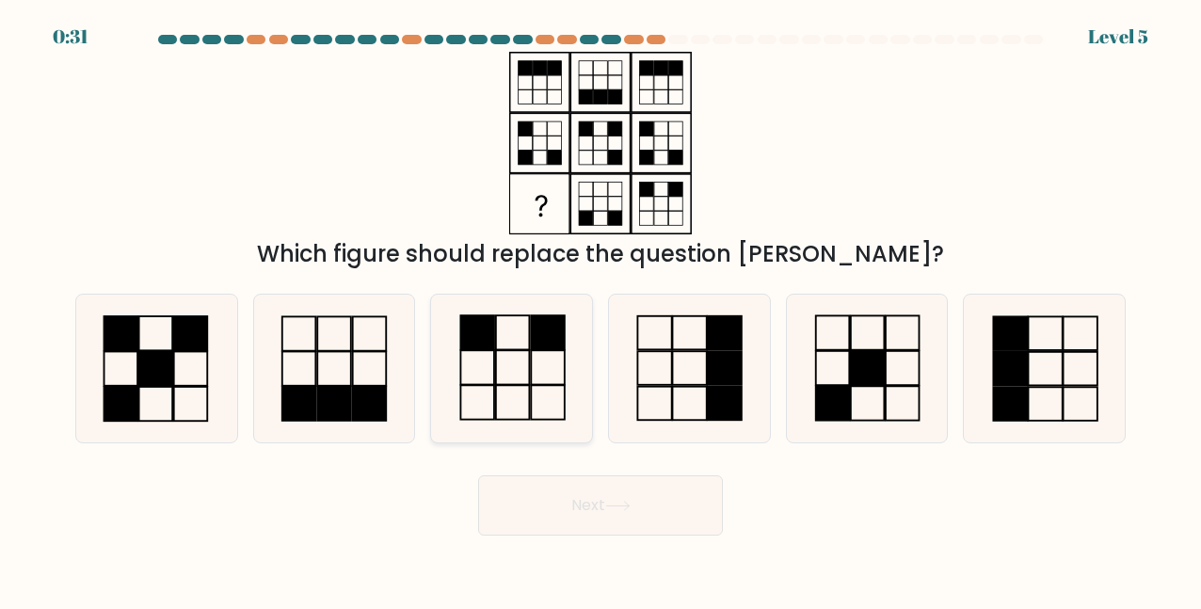
click at [509, 341] on icon at bounding box center [512, 368] width 147 height 147
click at [600, 310] on input "c." at bounding box center [600, 307] width 1 height 5
radio input "true"
click at [623, 491] on button "Next" at bounding box center [600, 505] width 245 height 60
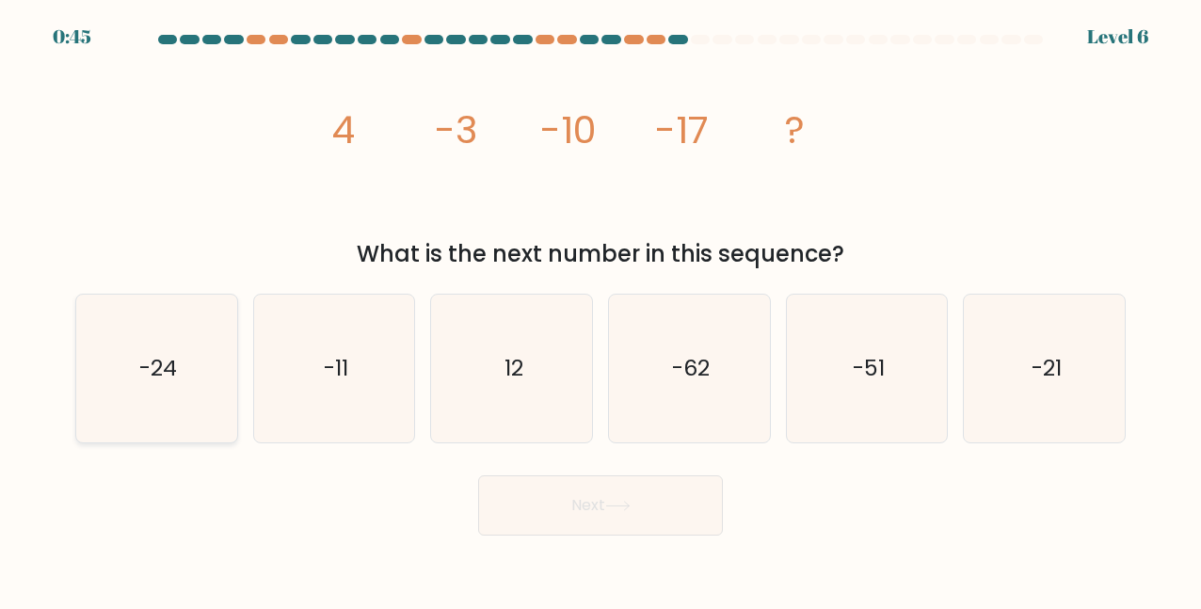
click at [193, 347] on icon "-24" at bounding box center [156, 368] width 147 height 147
click at [600, 310] on input "a. -24" at bounding box center [600, 307] width 1 height 5
radio input "true"
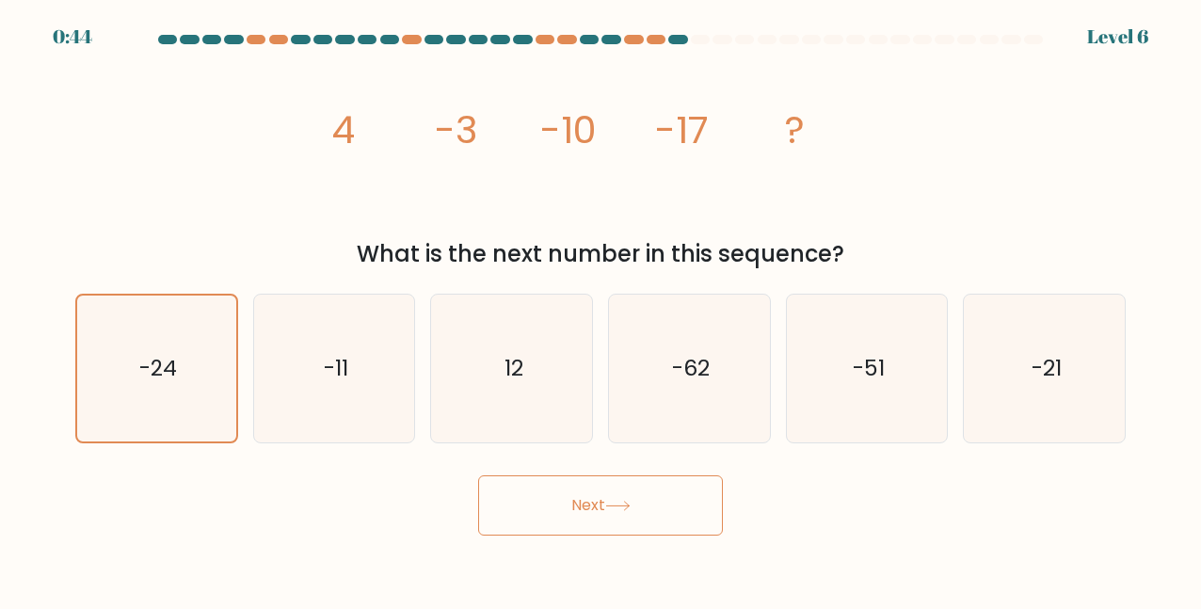
click at [516, 520] on button "Next" at bounding box center [600, 505] width 245 height 60
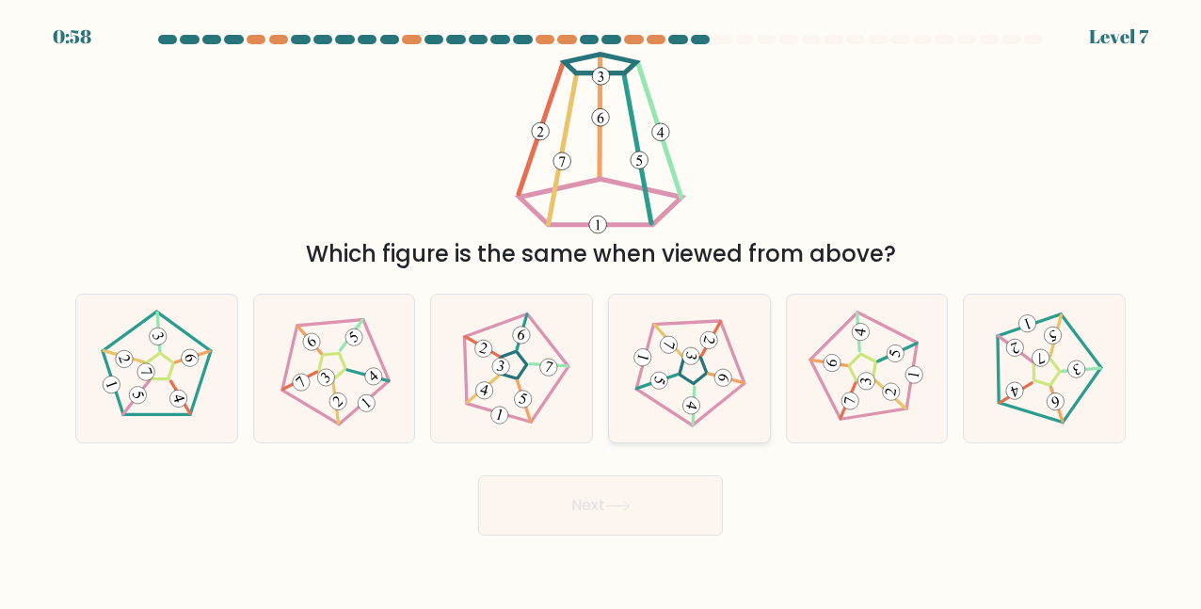
click at [726, 371] on 662 at bounding box center [722, 377] width 21 height 21
click at [601, 310] on input "d." at bounding box center [600, 307] width 1 height 5
radio input "true"
click at [599, 466] on div "Next" at bounding box center [600, 501] width 1073 height 70
click at [595, 518] on button "Next" at bounding box center [600, 505] width 245 height 60
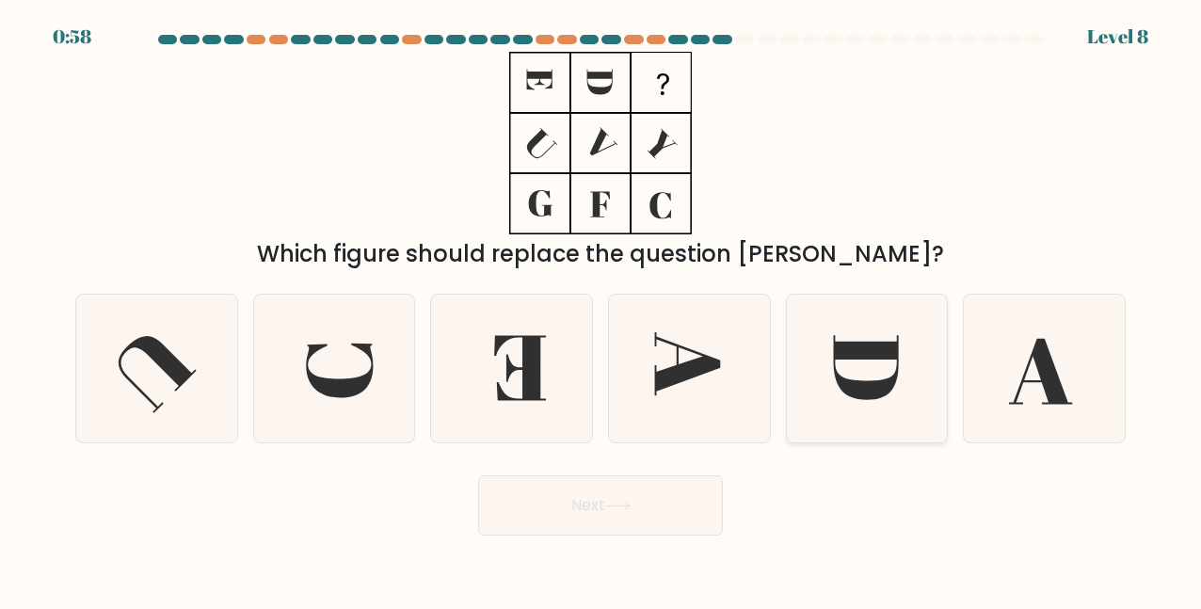
click at [842, 327] on icon at bounding box center [866, 368] width 147 height 147
click at [601, 310] on input "e." at bounding box center [600, 307] width 1 height 5
radio input "true"
click at [610, 514] on button "Next" at bounding box center [600, 505] width 245 height 60
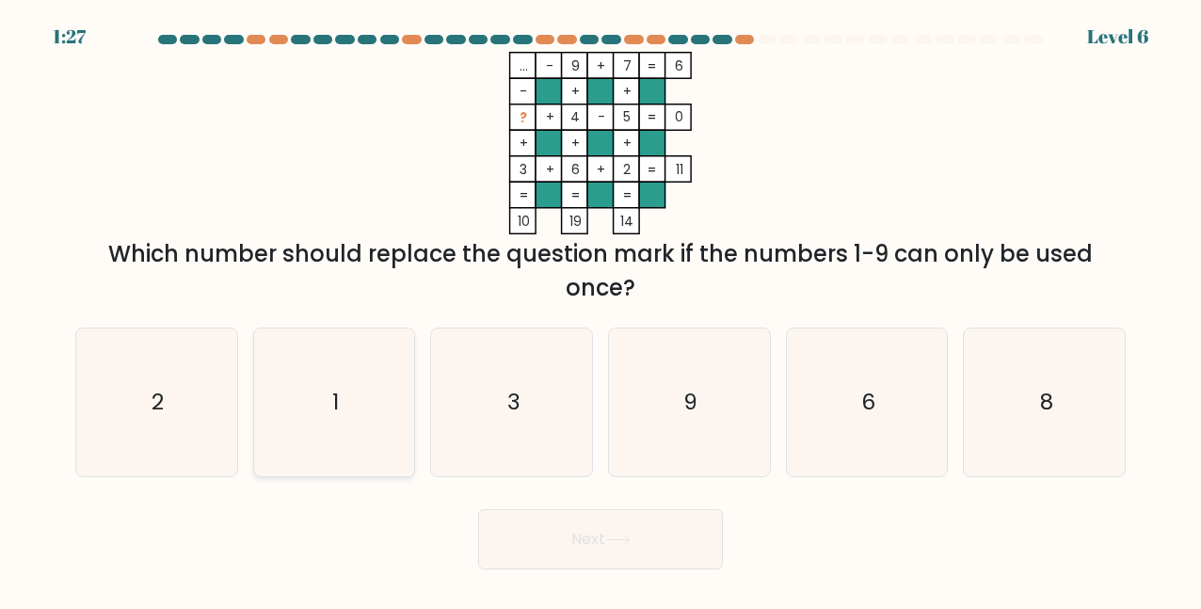
click at [319, 382] on icon "1" at bounding box center [334, 401] width 147 height 147
click at [600, 310] on input "b. 1" at bounding box center [600, 307] width 1 height 5
radio input "true"
click at [518, 554] on button "Next" at bounding box center [600, 539] width 245 height 60
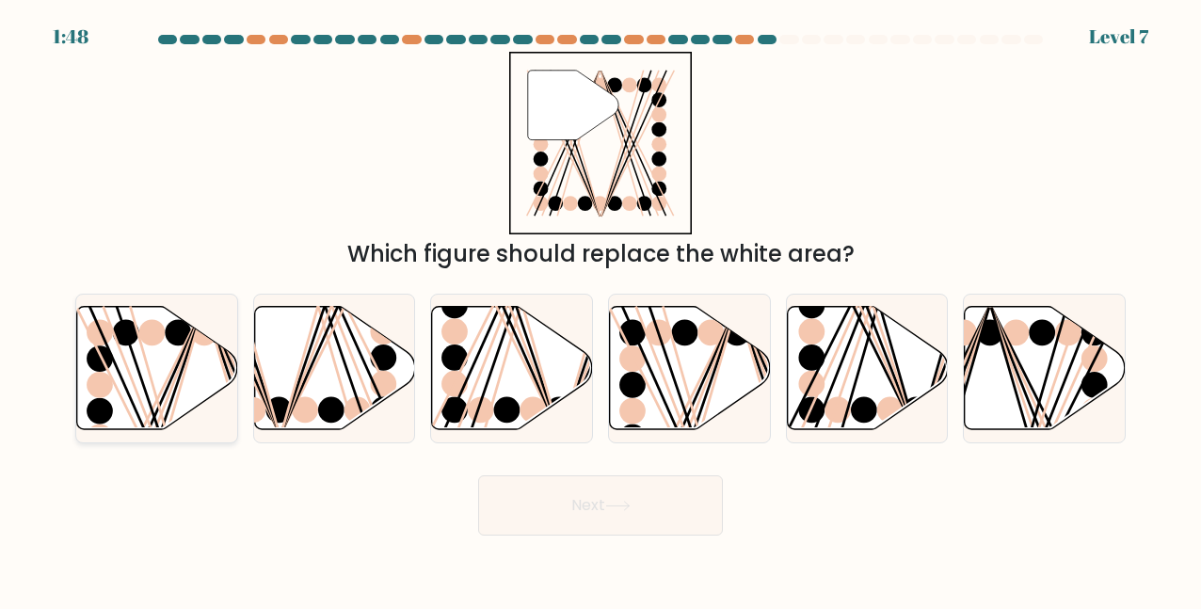
click at [167, 341] on icon at bounding box center [157, 367] width 161 height 123
click at [600, 310] on input "a." at bounding box center [600, 307] width 1 height 5
radio input "true"
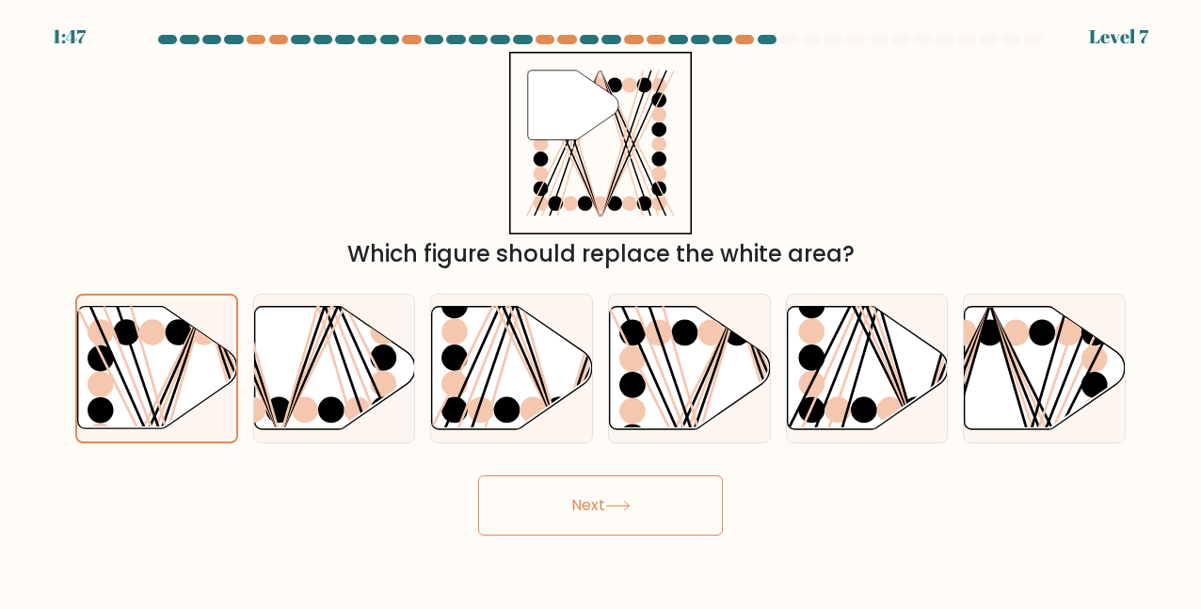
click at [575, 521] on button "Next" at bounding box center [600, 505] width 245 height 60
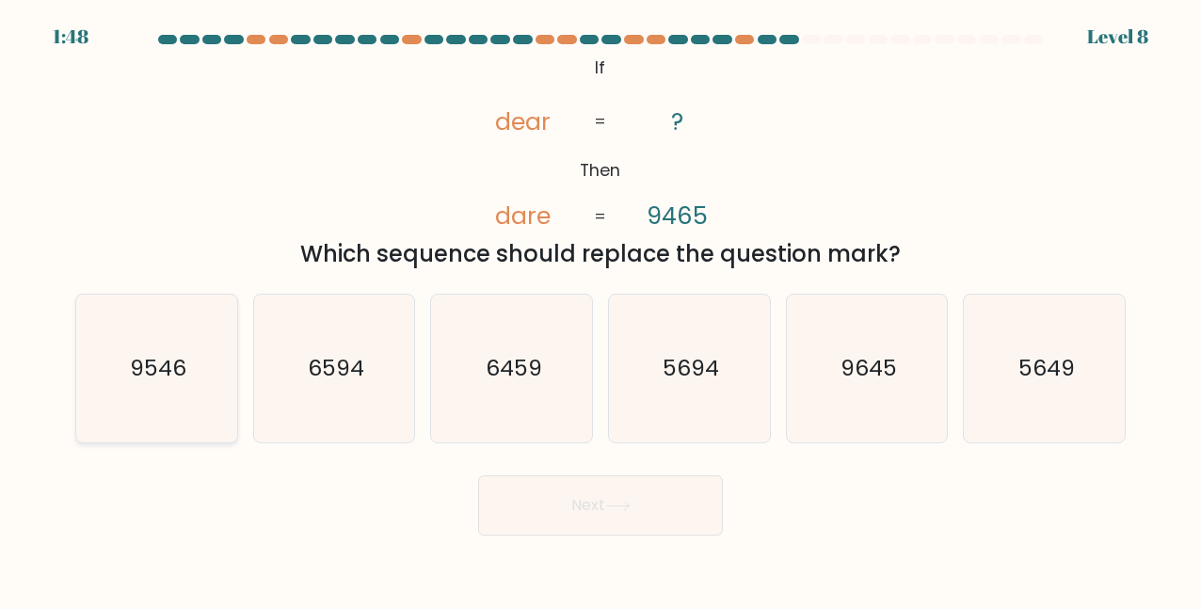
click at [154, 328] on icon "9546" at bounding box center [156, 368] width 147 height 147
click at [600, 310] on input "a. 9546" at bounding box center [600, 307] width 1 height 5
radio input "true"
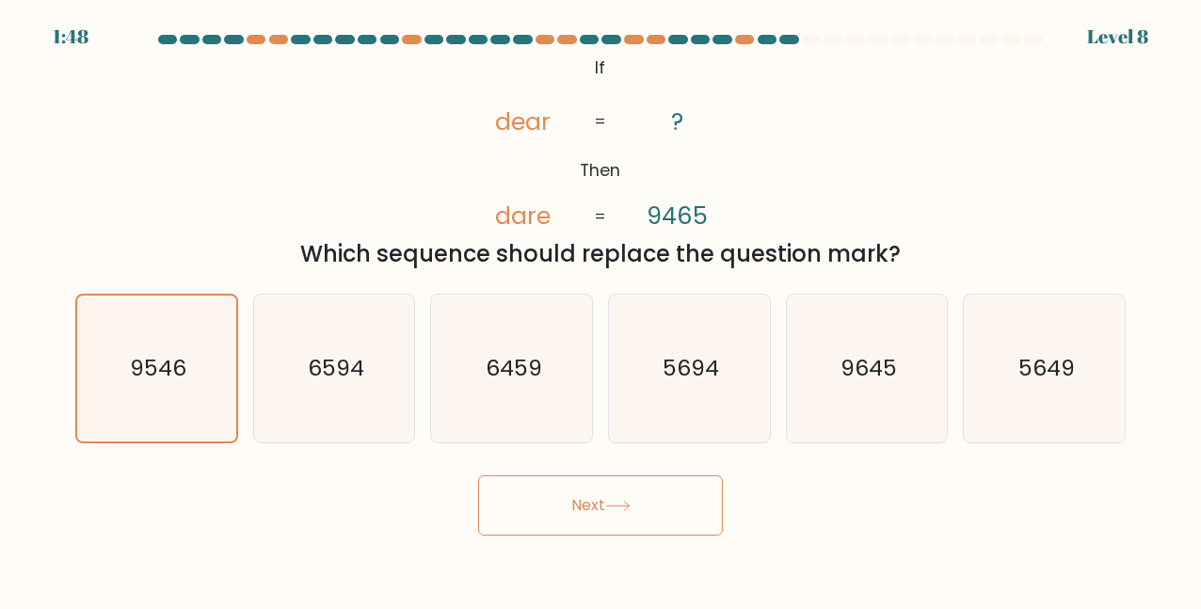
click at [630, 493] on button "Next" at bounding box center [600, 505] width 245 height 60
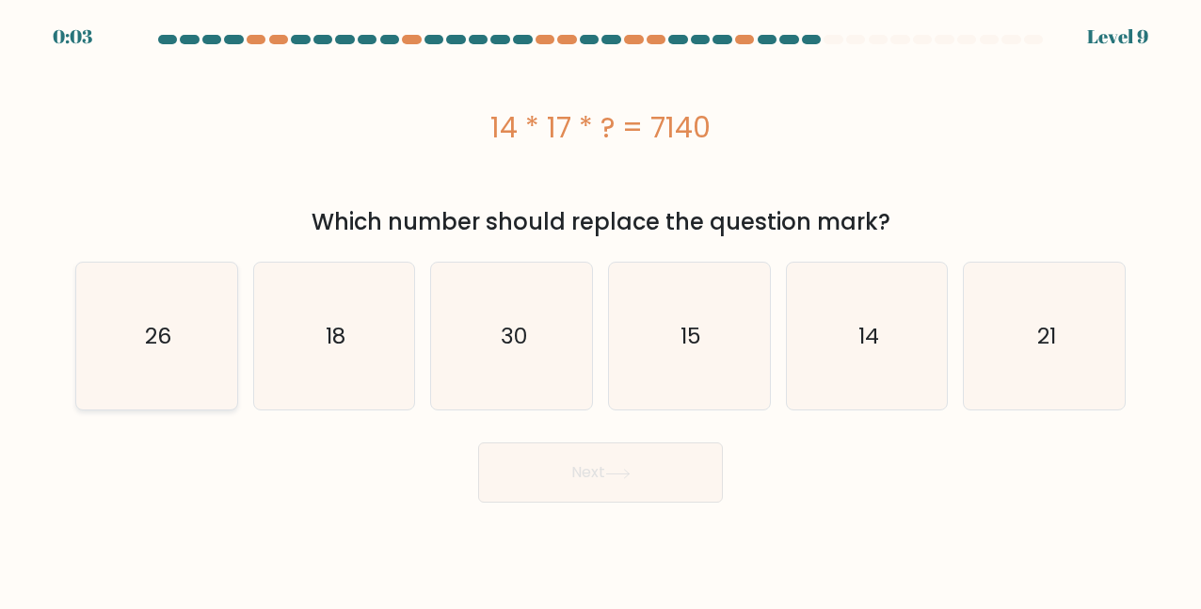
click at [132, 346] on icon "26" at bounding box center [156, 336] width 147 height 147
click at [600, 310] on input "a. 26" at bounding box center [600, 307] width 1 height 5
radio input "true"
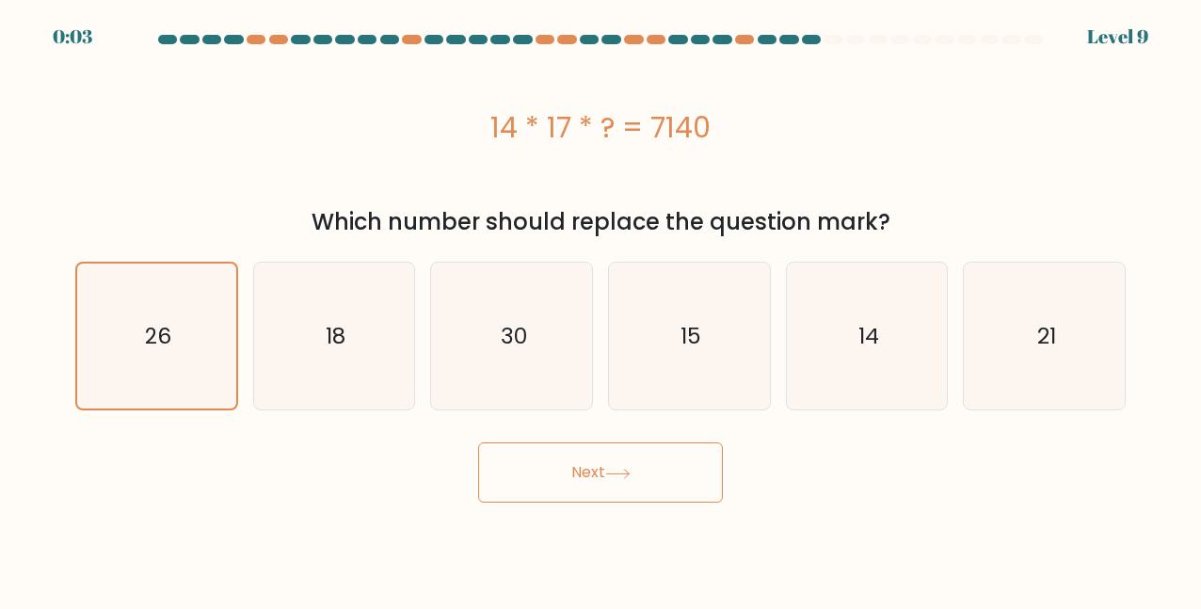
click at [563, 463] on button "Next" at bounding box center [600, 472] width 245 height 60
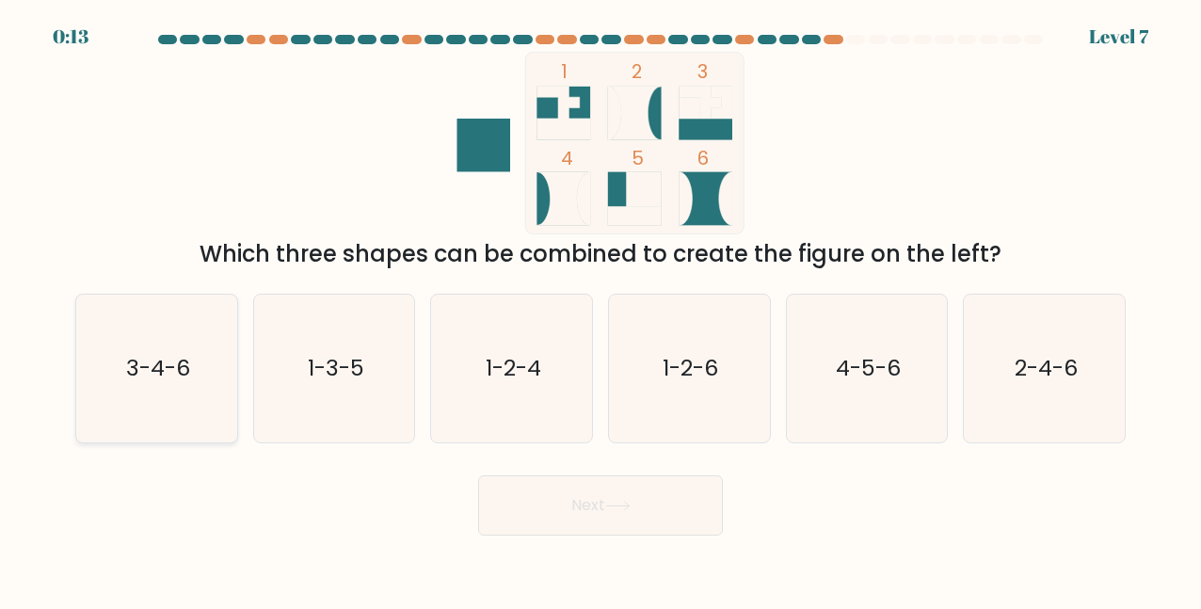
click at [184, 406] on icon "3-4-6" at bounding box center [156, 368] width 147 height 147
click at [600, 310] on input "a. 3-4-6" at bounding box center [600, 307] width 1 height 5
radio input "true"
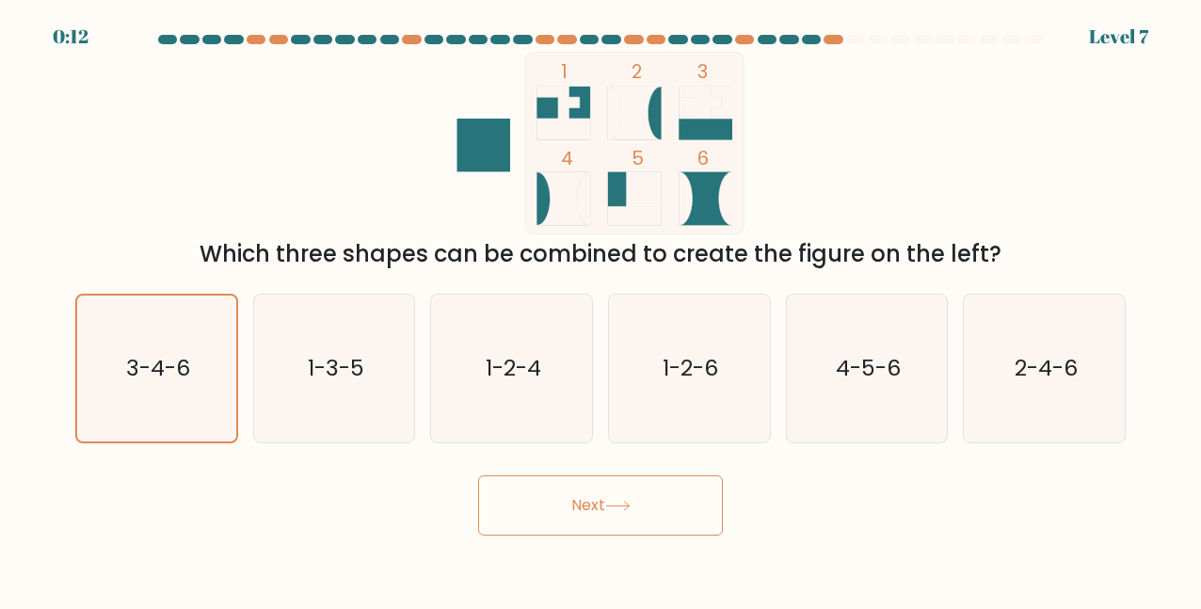
click at [554, 504] on button "Next" at bounding box center [600, 505] width 245 height 60
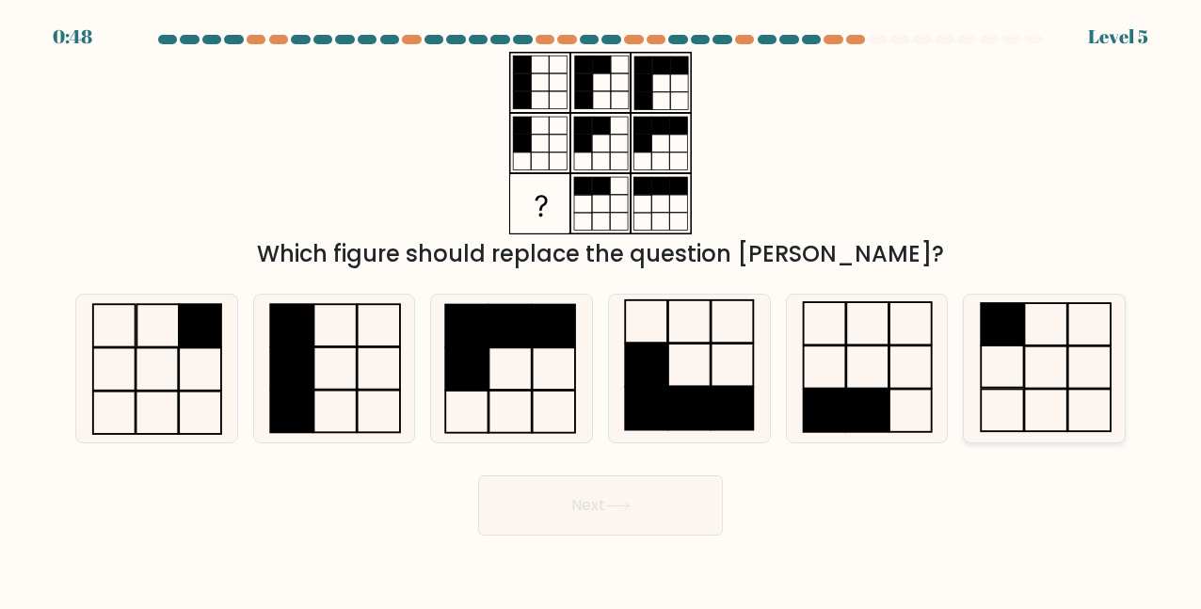
click at [1026, 374] on icon at bounding box center [1044, 368] width 147 height 147
click at [601, 310] on input "f." at bounding box center [600, 307] width 1 height 5
radio input "true"
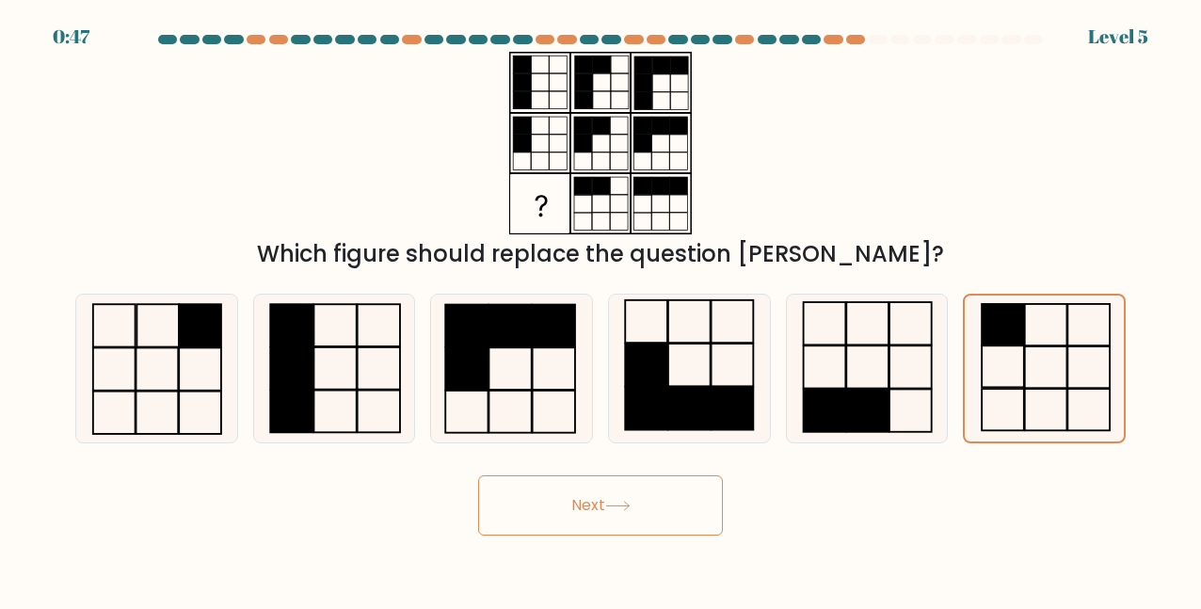
click at [572, 502] on button "Next" at bounding box center [600, 505] width 245 height 60
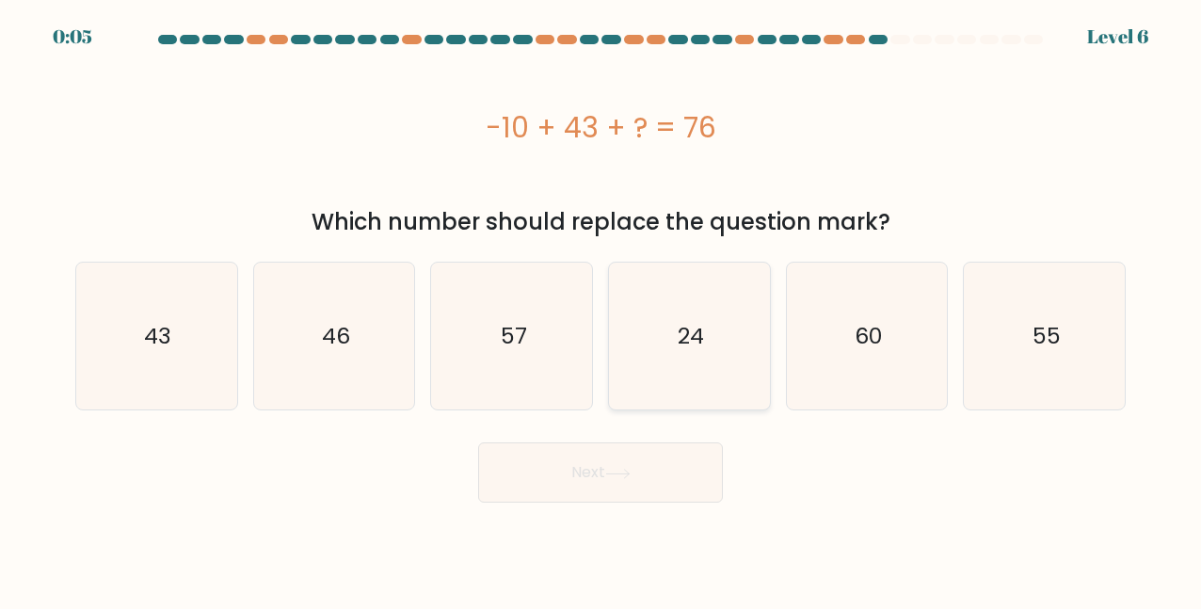
click at [710, 314] on icon "24" at bounding box center [688, 336] width 147 height 147
click at [601, 310] on input "d. 24" at bounding box center [600, 307] width 1 height 5
radio input "true"
click at [596, 465] on button "Next" at bounding box center [600, 472] width 245 height 60
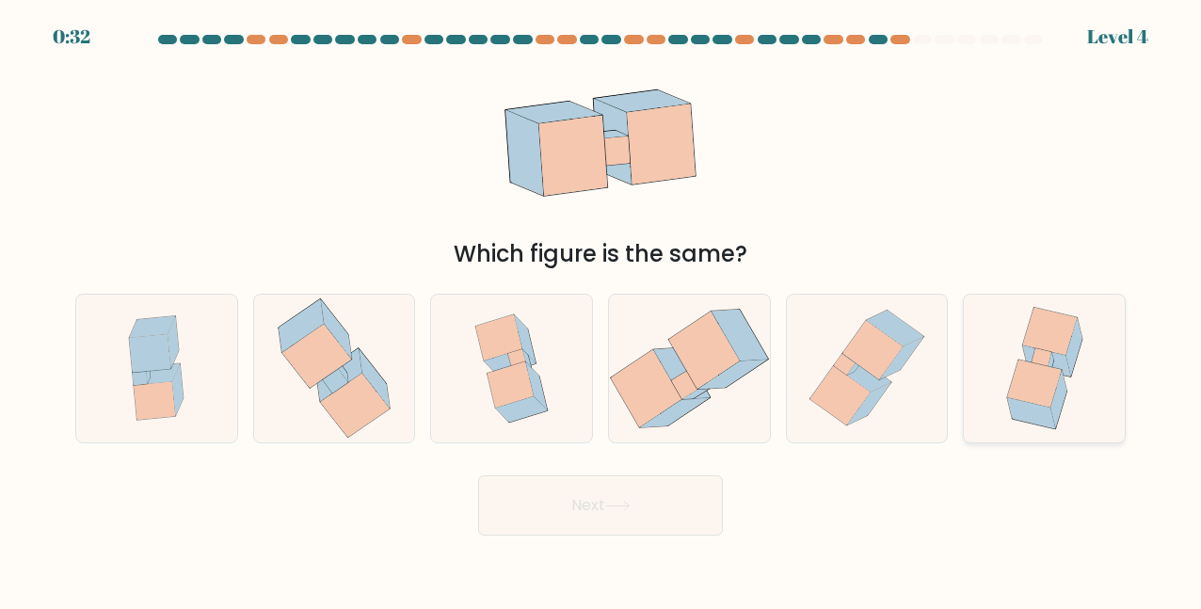
click at [1064, 360] on icon at bounding box center [1046, 360] width 48 height 31
click at [601, 310] on input "f." at bounding box center [600, 307] width 1 height 5
radio input "true"
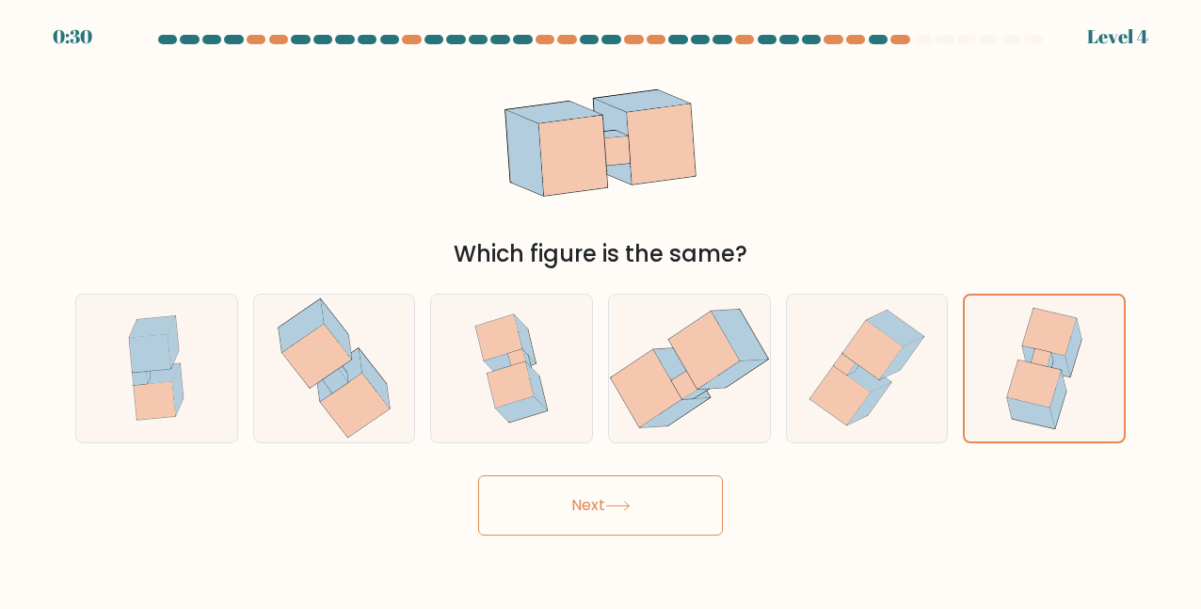
click at [670, 554] on body "0:30 Level 4" at bounding box center [600, 304] width 1201 height 609
click at [640, 515] on button "Next" at bounding box center [600, 505] width 245 height 60
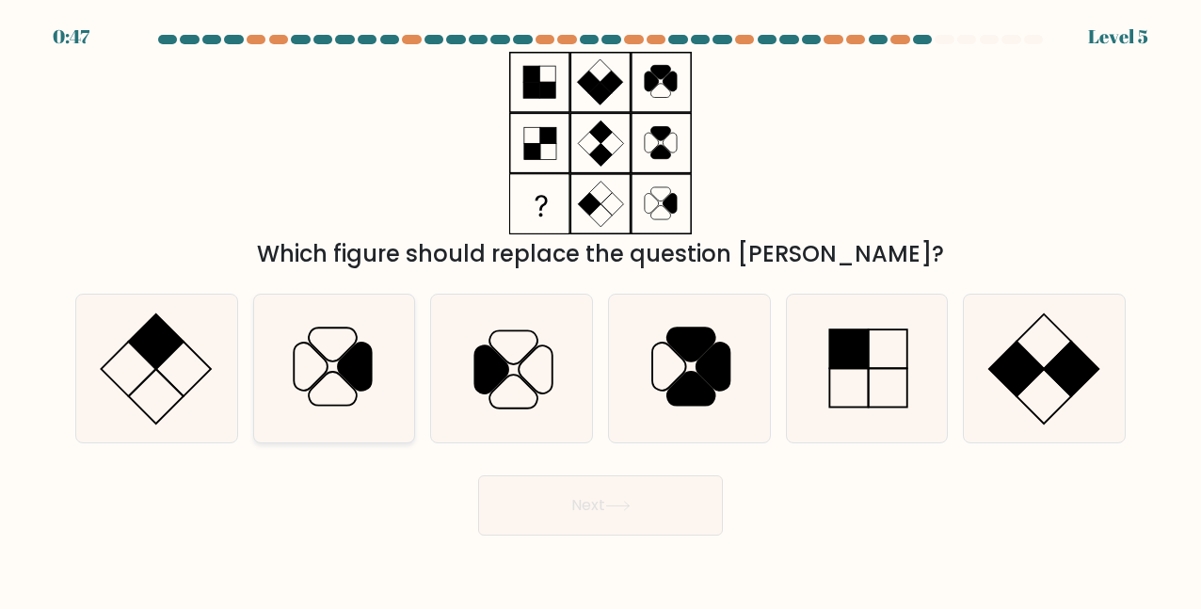
click at [352, 356] on icon at bounding box center [355, 367] width 34 height 48
click at [600, 310] on input "b." at bounding box center [600, 307] width 1 height 5
radio input "true"
click at [602, 505] on button "Next" at bounding box center [600, 505] width 245 height 60
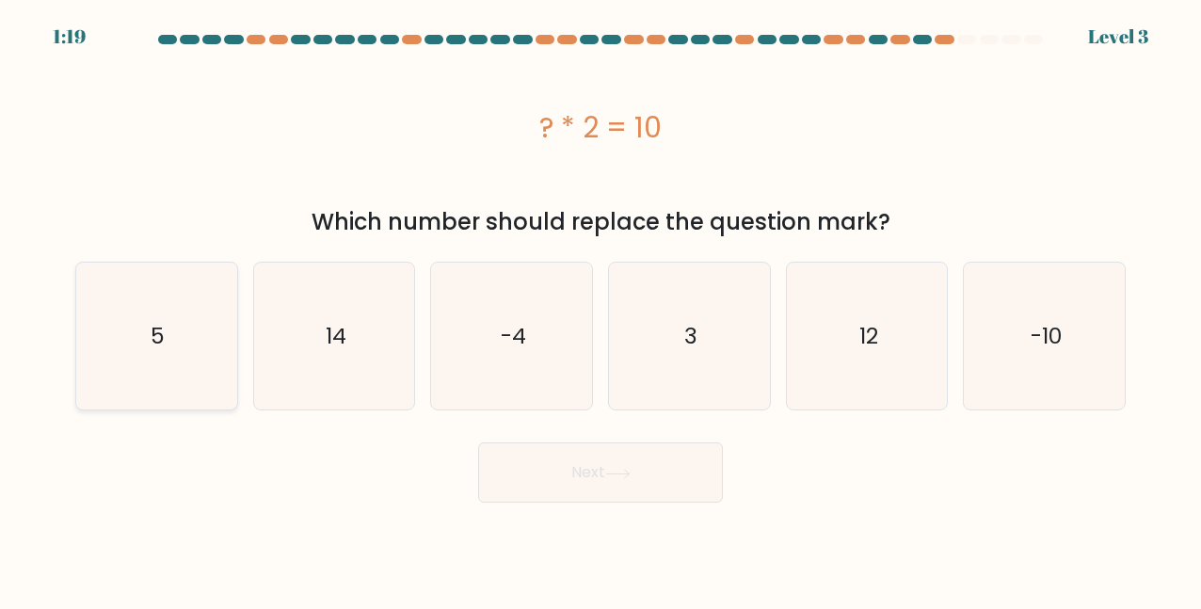
click at [208, 266] on icon "5" at bounding box center [156, 336] width 147 height 147
click at [600, 305] on input "a. 5" at bounding box center [600, 307] width 1 height 5
radio input "true"
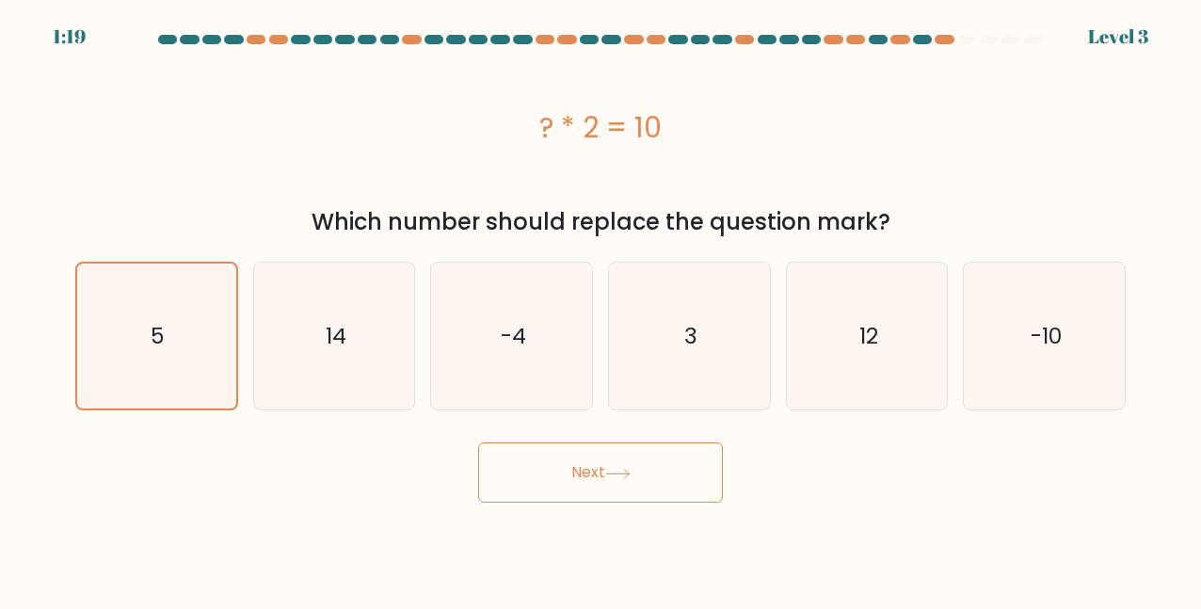
click at [567, 477] on button "Next" at bounding box center [600, 472] width 245 height 60
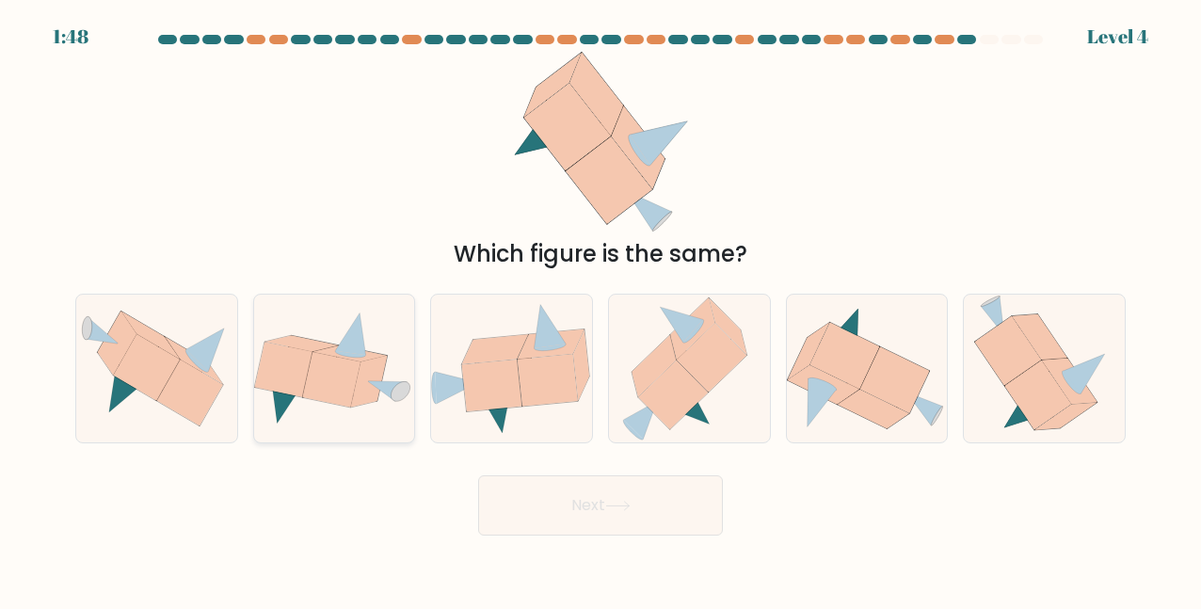
click at [318, 351] on icon at bounding box center [349, 353] width 73 height 16
click at [600, 310] on input "b." at bounding box center [600, 307] width 1 height 5
radio input "true"
click at [605, 491] on button "Next" at bounding box center [600, 505] width 245 height 60
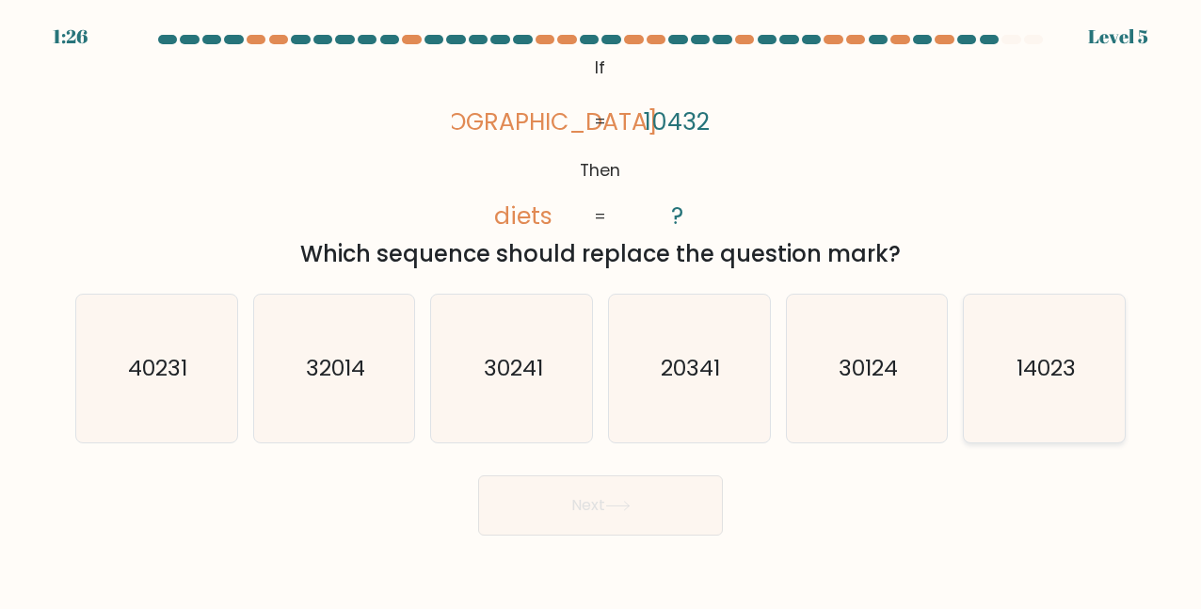
click at [1081, 375] on icon "14023" at bounding box center [1044, 368] width 147 height 147
click at [601, 310] on input "f. 14023" at bounding box center [600, 307] width 1 height 5
radio input "true"
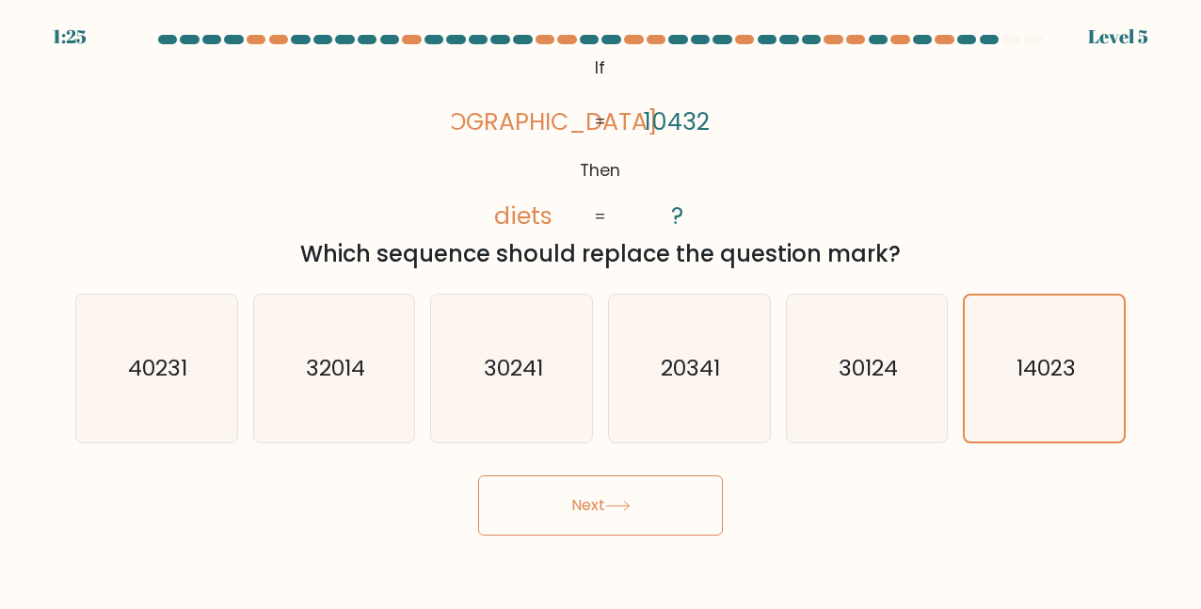
click at [631, 533] on button "Next" at bounding box center [600, 505] width 245 height 60
click at [584, 498] on button "Next" at bounding box center [600, 505] width 245 height 60
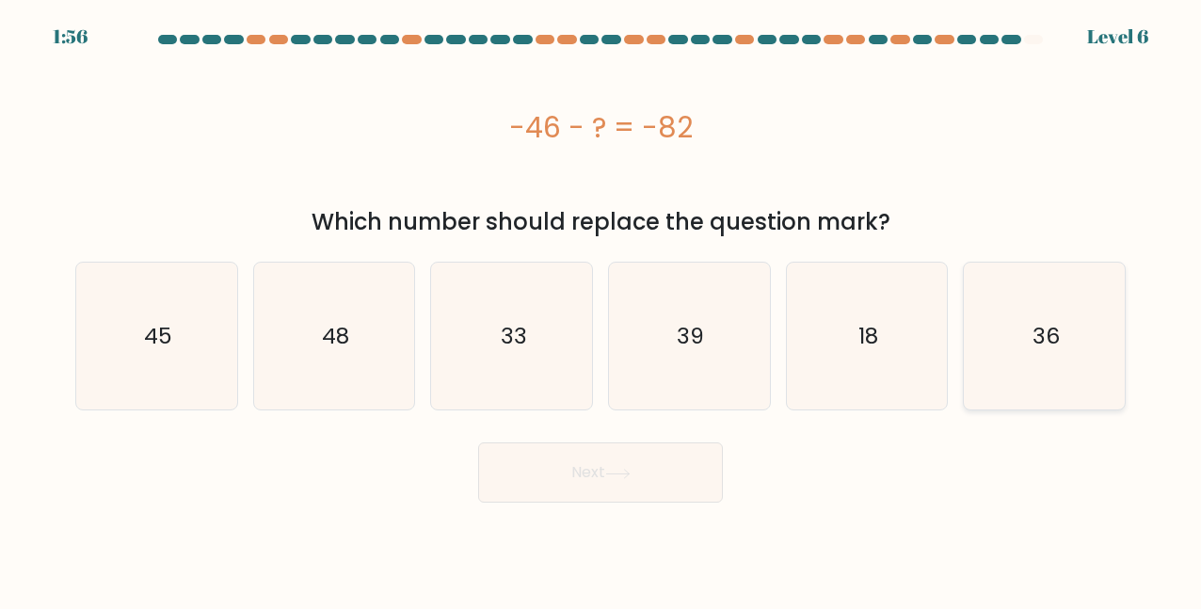
click at [1030, 322] on icon "36" at bounding box center [1044, 336] width 147 height 147
click at [601, 310] on input "f. 36" at bounding box center [600, 307] width 1 height 5
radio input "true"
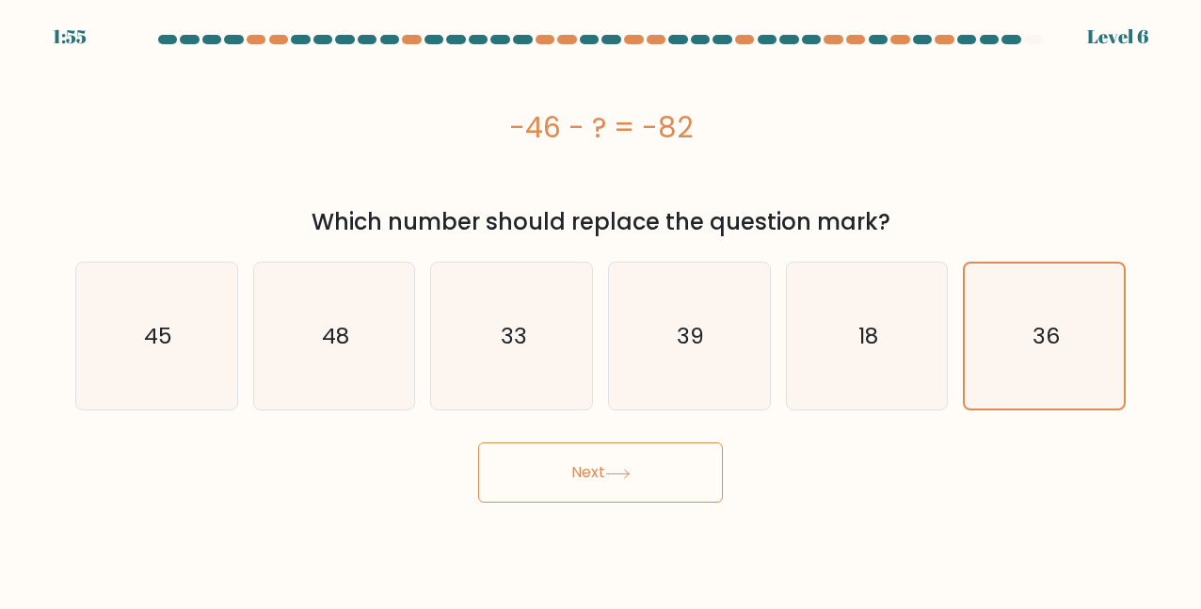
click at [554, 461] on button "Next" at bounding box center [600, 472] width 245 height 60
click at [568, 456] on button "Next" at bounding box center [600, 472] width 245 height 60
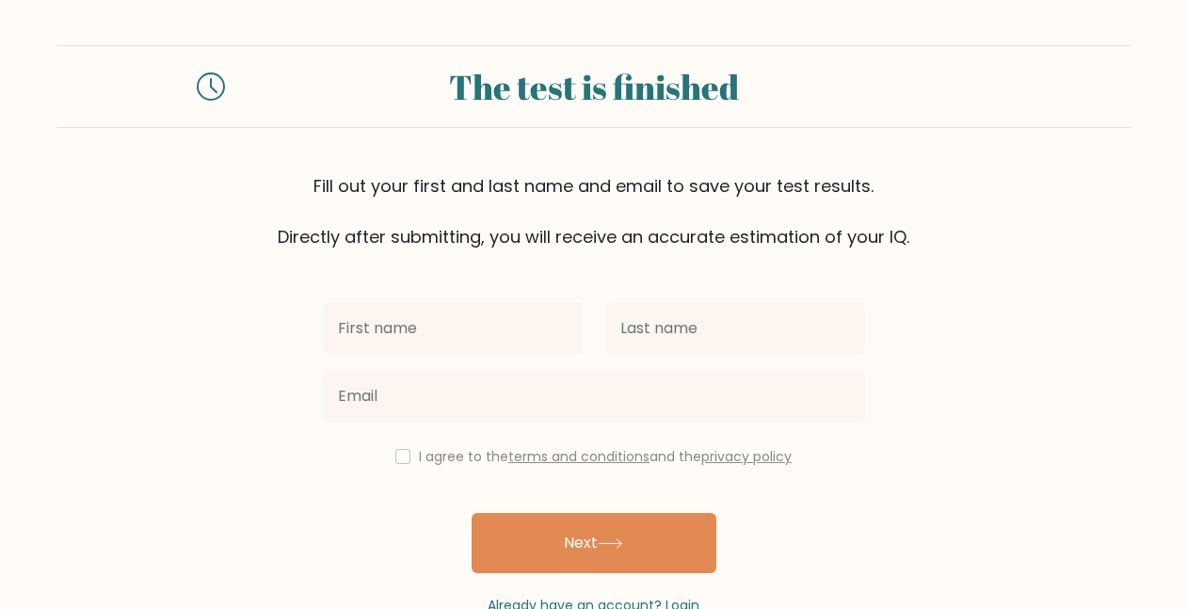
scroll to position [52, 0]
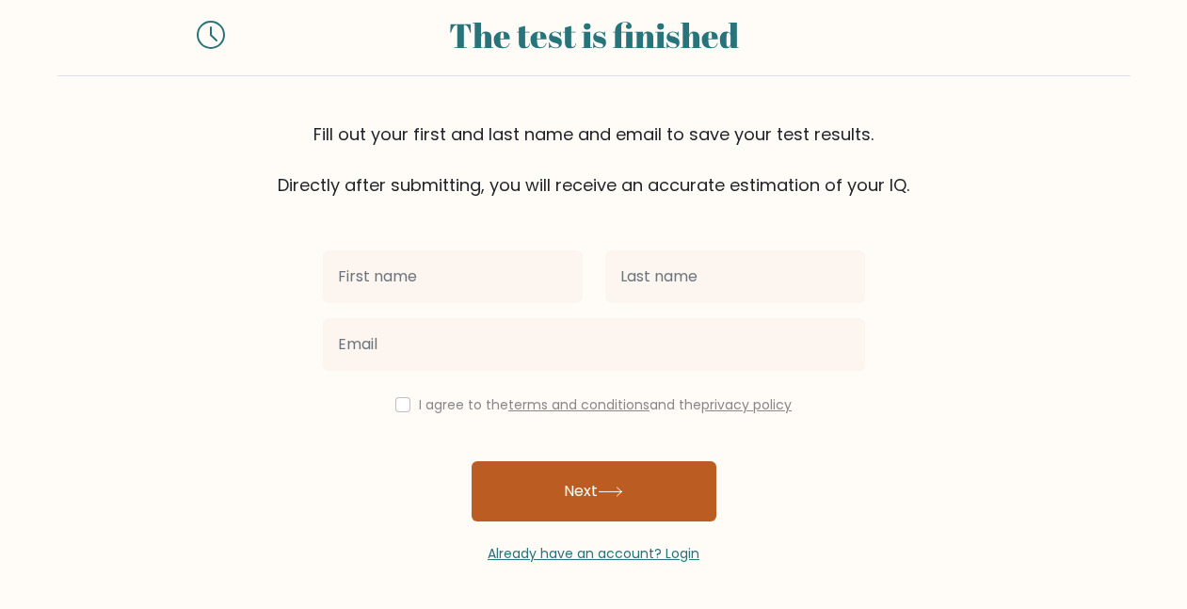
click at [515, 481] on button "Next" at bounding box center [594, 491] width 245 height 60
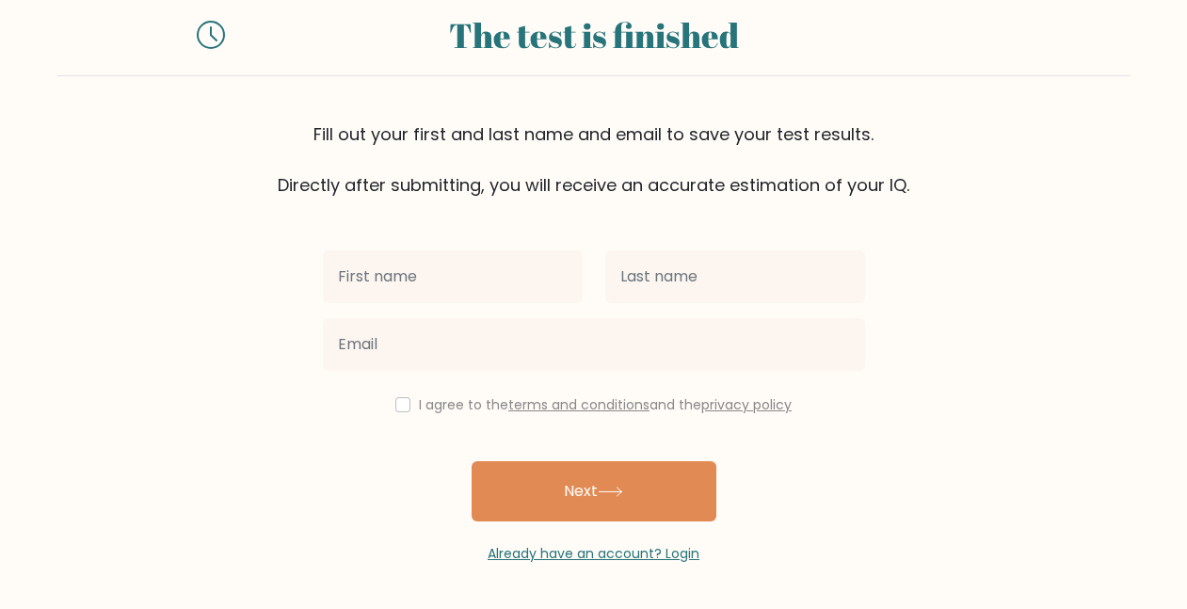
click at [306, 424] on form "The test is finished Fill out your first and last name and email to save your t…" at bounding box center [593, 278] width 1187 height 570
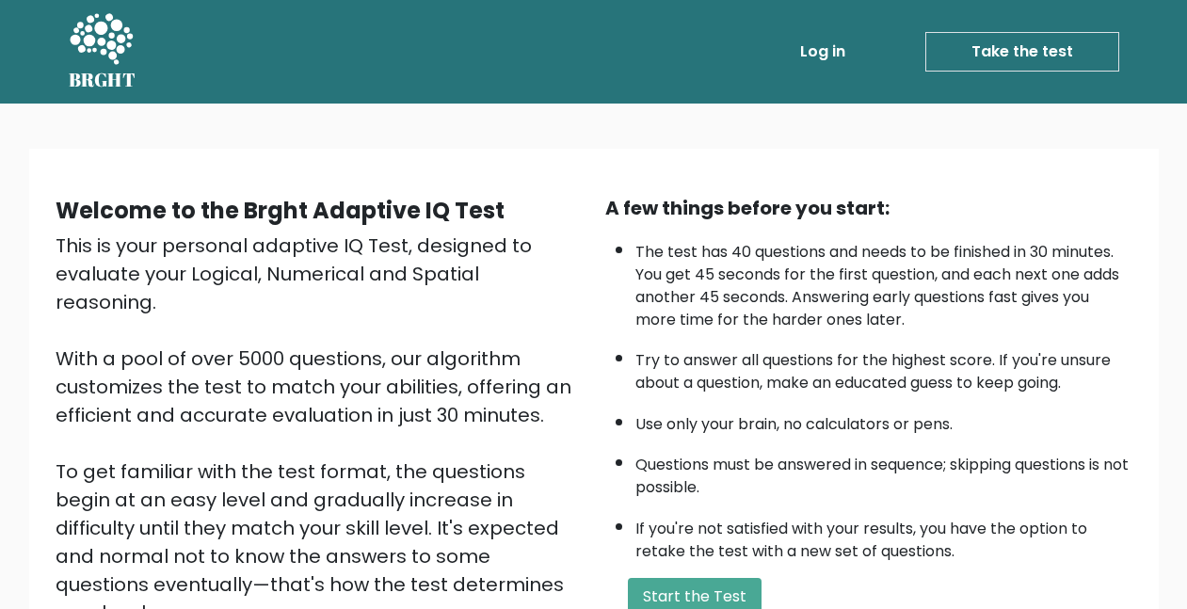
scroll to position [120, 0]
